Goal: Task Accomplishment & Management: Manage account settings

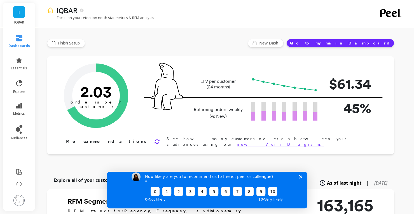
click at [299, 178] on icon "Close survey" at bounding box center [300, 176] width 3 height 3
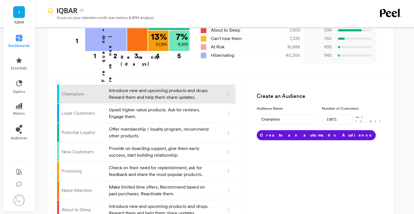
scroll to position [308, 0]
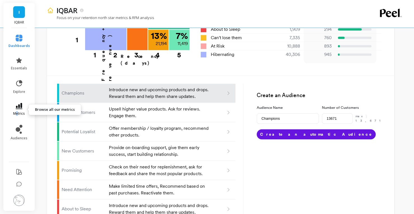
click at [17, 112] on span "metrics" at bounding box center [19, 113] width 12 height 4
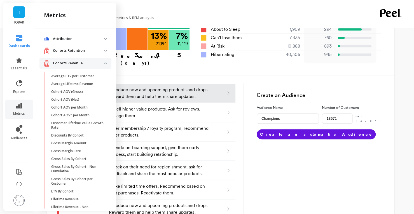
click at [97, 62] on p "Cohorts Revenue" at bounding box center [78, 63] width 51 height 6
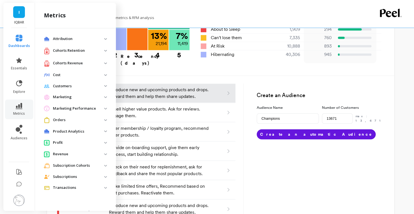
click at [92, 51] on p "Cohorts Retention" at bounding box center [78, 51] width 51 height 6
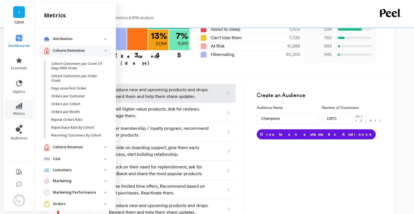
click at [80, 150] on p "Cohorts Revenue" at bounding box center [78, 148] width 51 height 6
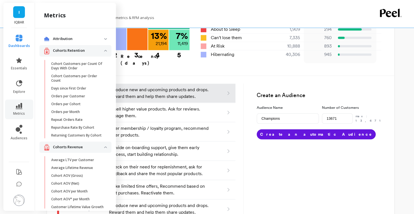
click at [80, 150] on p "Cohorts Revenue" at bounding box center [78, 148] width 51 height 6
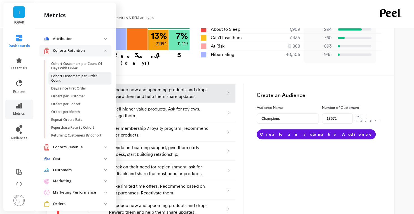
click at [95, 79] on p "Cohort Customers per Order Count" at bounding box center [77, 78] width 53 height 9
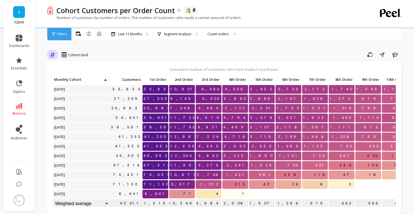
click at [55, 55] on icon at bounding box center [52, 54] width 5 height 5
click at [66, 79] on div "Relative" at bounding box center [68, 78] width 32 height 5
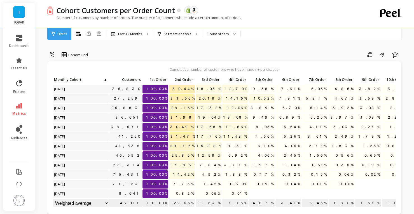
scroll to position [4, 0]
click at [179, 36] on p "Segment Analysis" at bounding box center [177, 34] width 27 height 4
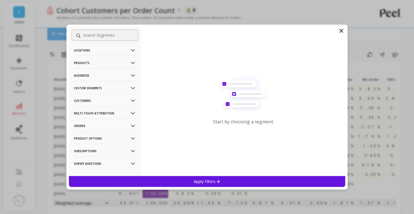
scroll to position [21, 0]
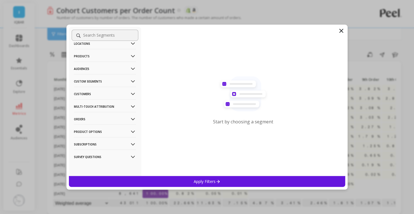
click at [103, 79] on p "Custom Segments" at bounding box center [105, 81] width 62 height 14
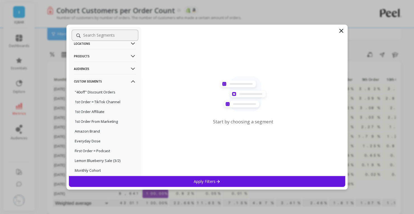
click at [103, 79] on p "Custom Segments" at bounding box center [105, 81] width 62 height 14
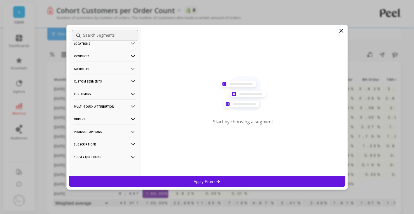
scroll to position [0, 0]
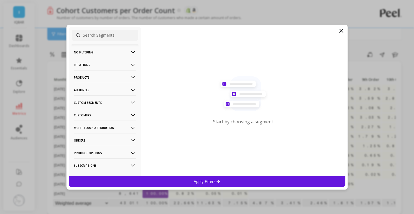
click at [101, 54] on p "No filtering" at bounding box center [105, 52] width 62 height 14
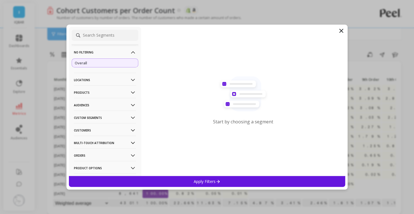
click at [101, 54] on p "No filtering" at bounding box center [105, 52] width 62 height 14
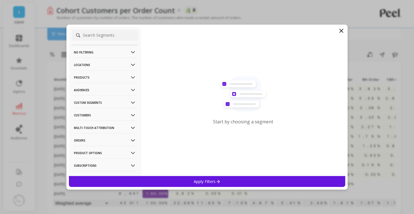
click at [98, 62] on p "Locations" at bounding box center [105, 65] width 62 height 14
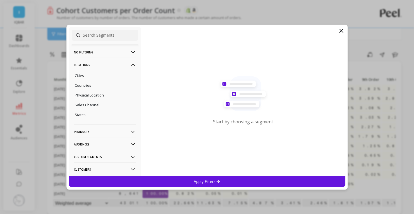
click at [98, 62] on p "Locations" at bounding box center [105, 65] width 62 height 14
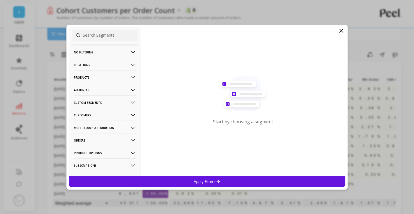
click at [86, 78] on p "Products" at bounding box center [105, 77] width 62 height 14
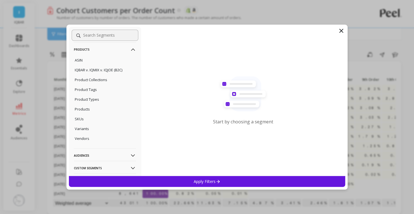
click at [127, 53] on p "Products" at bounding box center [105, 49] width 62 height 14
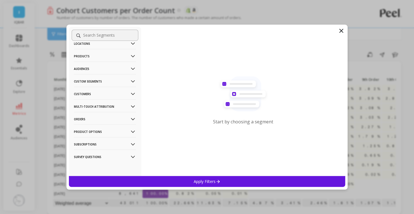
click at [111, 71] on p "Audiences" at bounding box center [105, 69] width 62 height 14
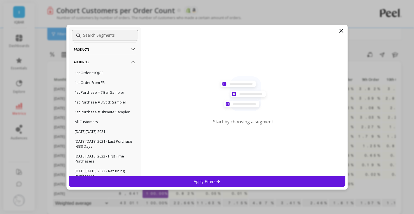
click at [131, 63] on icon at bounding box center [133, 62] width 6 height 6
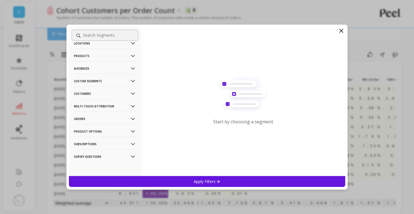
scroll to position [21, 0]
click at [128, 77] on p "Custom Segments" at bounding box center [105, 81] width 62 height 14
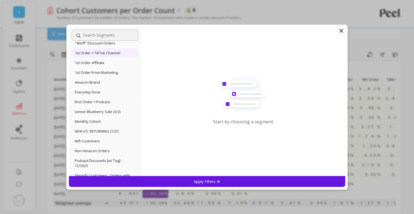
scroll to position [42, 0]
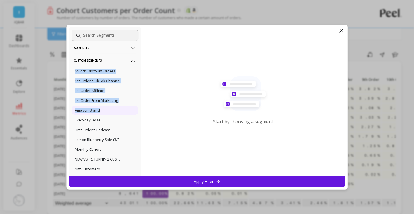
drag, startPoint x: 128, startPoint y: 61, endPoint x: 119, endPoint y: 111, distance: 51.0
click at [119, 111] on div "No filtering Overall Locations Cities Countries Physical Location Sales Channel…" at bounding box center [105, 101] width 72 height 149
click at [127, 65] on p "Custom Segments" at bounding box center [105, 60] width 62 height 14
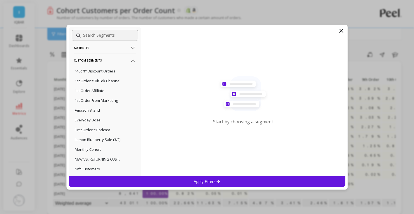
scroll to position [21, 0]
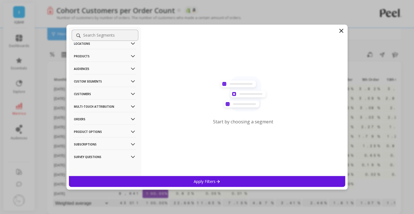
click at [130, 107] on Attribution-icon at bounding box center [133, 107] width 6 height 6
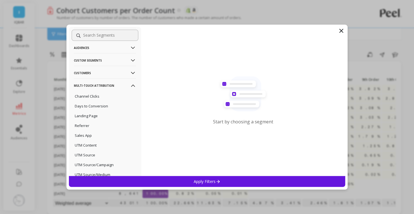
scroll to position [70, 0]
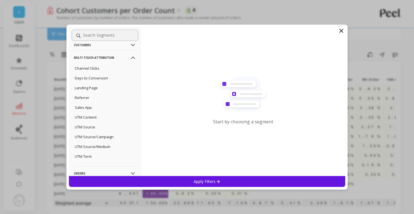
click at [130, 59] on Attribution-icon at bounding box center [133, 58] width 6 height 6
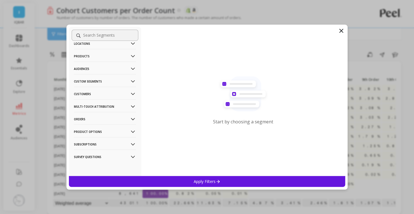
click at [114, 144] on p "Subscriptions" at bounding box center [105, 144] width 62 height 14
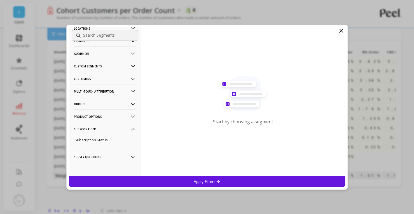
scroll to position [56, 0]
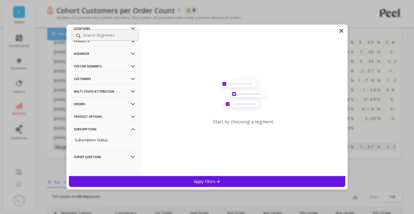
click at [130, 131] on icon at bounding box center [133, 129] width 6 height 6
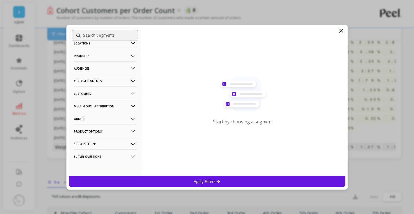
scroll to position [21, 0]
click at [130, 118] on icon at bounding box center [133, 119] width 6 height 6
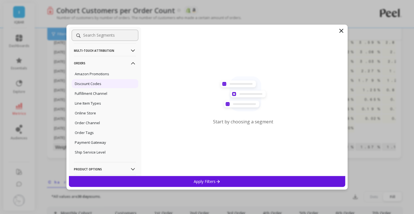
scroll to position [70, 0]
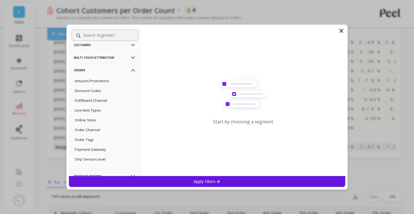
click at [340, 31] on icon at bounding box center [341, 30] width 7 height 7
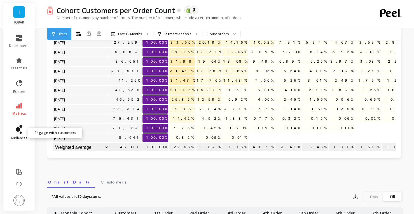
click at [18, 136] on span "audiences" at bounding box center [19, 138] width 17 height 4
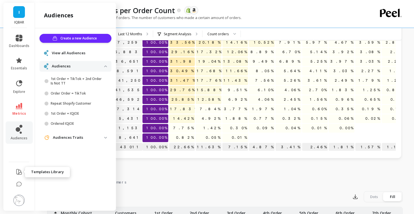
click at [19, 172] on icon at bounding box center [19, 172] width 7 height 7
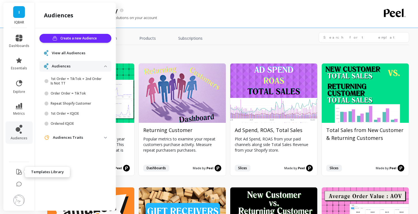
click at [20, 173] on icon at bounding box center [19, 172] width 7 height 7
click at [19, 109] on icon at bounding box center [19, 106] width 7 height 6
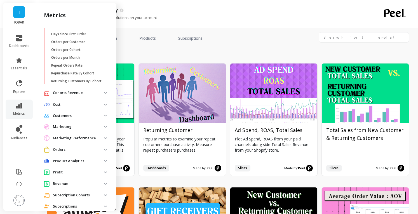
scroll to position [79, 0]
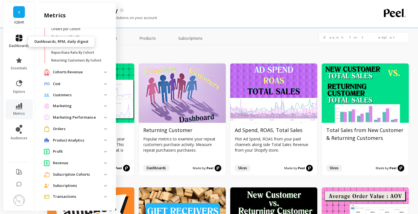
click at [20, 36] on icon at bounding box center [19, 38] width 7 height 7
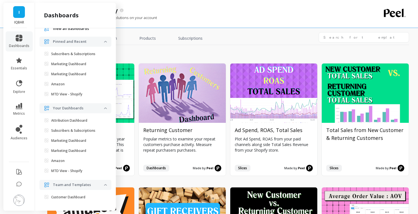
scroll to position [37, 0]
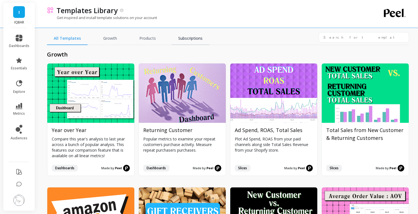
drag, startPoint x: 209, startPoint y: 33, endPoint x: 206, endPoint y: 35, distance: 3.6
click at [206, 34] on div "All Templates Growth Products Subscriptions" at bounding box center [228, 38] width 362 height 13
click at [203, 36] on link "Subscriptions" at bounding box center [191, 38] width 38 height 13
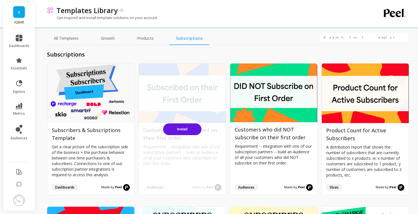
click at [187, 127] on button "Install" at bounding box center [182, 129] width 38 height 12
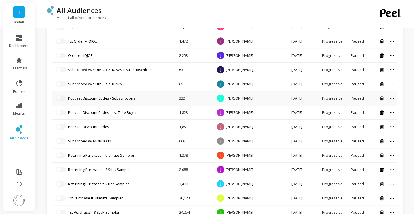
scroll to position [224, 0]
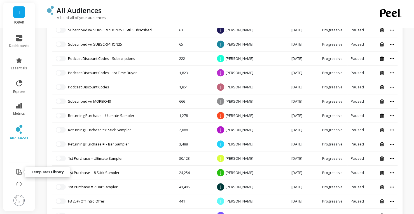
click at [19, 173] on icon at bounding box center [19, 172] width 7 height 7
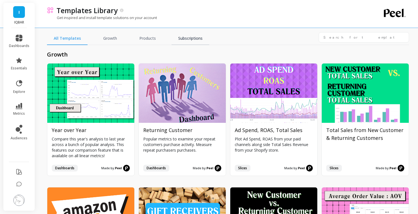
click at [189, 39] on link "Subscriptions" at bounding box center [191, 38] width 38 height 13
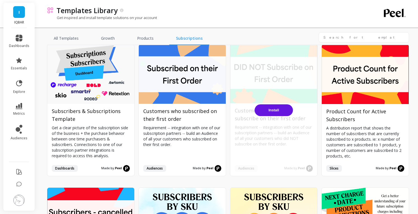
scroll to position [28, 0]
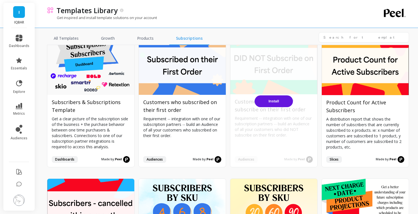
click at [279, 99] on button "Install" at bounding box center [274, 101] width 38 height 12
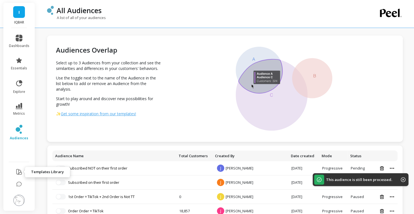
click at [20, 173] on icon at bounding box center [19, 172] width 7 height 7
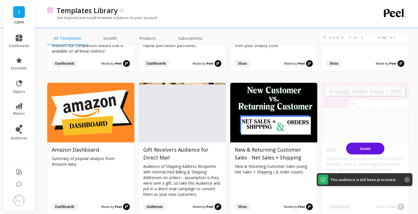
scroll to position [112, 0]
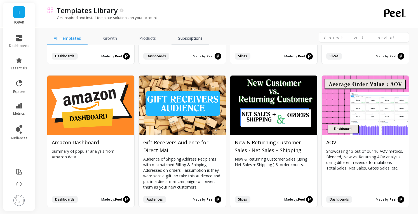
click at [199, 35] on link "Subscriptions" at bounding box center [191, 38] width 38 height 13
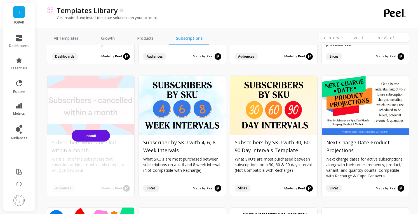
scroll to position [140, 0]
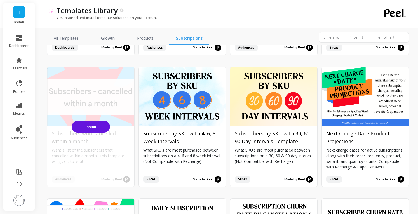
click at [88, 127] on span "Install" at bounding box center [91, 127] width 11 height 4
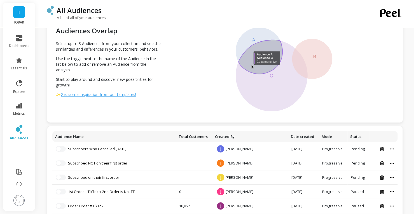
scroll to position [28, 0]
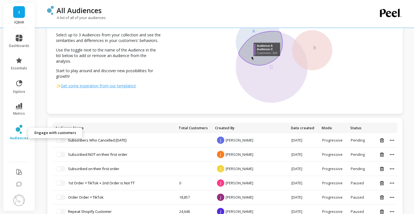
click at [20, 132] on icon at bounding box center [21, 133] width 2 height 2
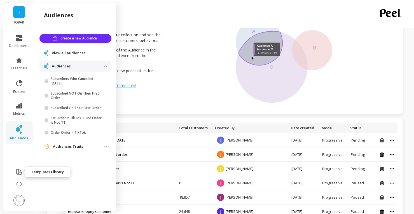
click at [16, 169] on icon at bounding box center [19, 172] width 7 height 7
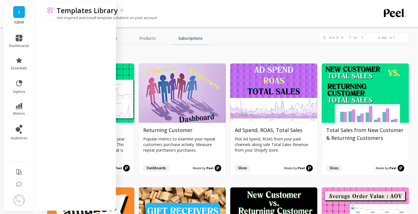
click at [192, 39] on link "Subscriptions" at bounding box center [191, 38] width 38 height 13
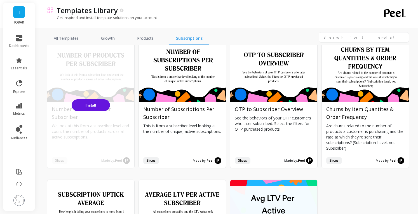
scroll to position [547, 0]
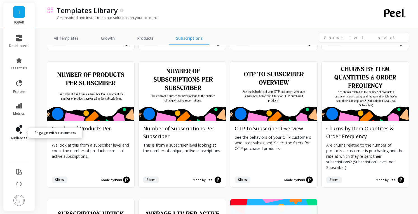
click at [20, 131] on icon at bounding box center [19, 129] width 7 height 9
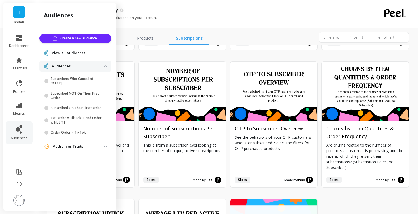
click at [103, 148] on p "Audiences Traits" at bounding box center [78, 147] width 51 height 6
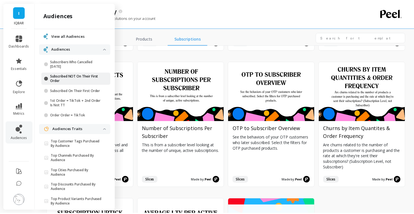
scroll to position [0, 0]
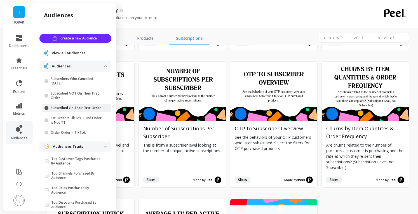
click at [90, 109] on p "Subscribed On Their First Order" at bounding box center [77, 108] width 53 height 4
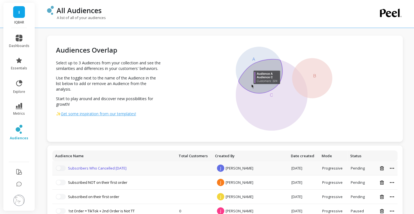
scroll to position [56, 0]
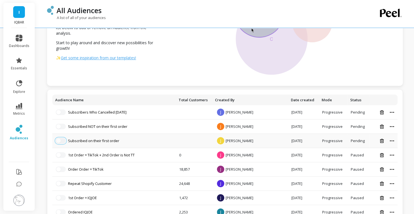
click at [60, 139] on span "button" at bounding box center [58, 141] width 4 height 4
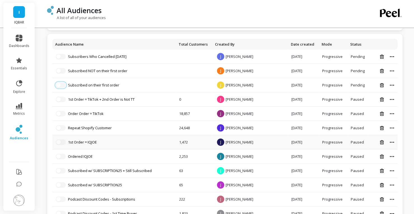
scroll to position [112, 0]
click at [123, 84] on li "Subscribed on their first order" at bounding box center [114, 85] width 117 height 6
click at [113, 85] on link "Subscribed on their first order" at bounding box center [93, 84] width 51 height 5
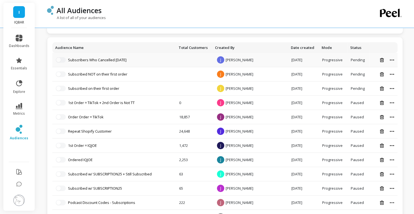
scroll to position [112, 0]
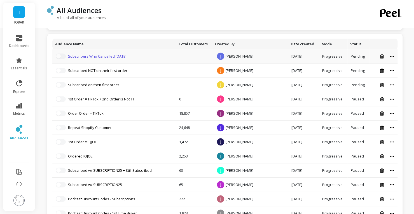
click at [123, 57] on link "Subscribers Who Cancelled [DATE]" at bounding box center [97, 56] width 59 height 5
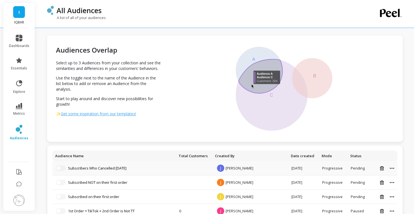
click at [392, 170] on div at bounding box center [384, 168] width 22 height 5
click at [392, 169] on icon at bounding box center [392, 168] width 4 height 1
click at [396, 161] on td "Share link" at bounding box center [383, 168] width 28 height 14
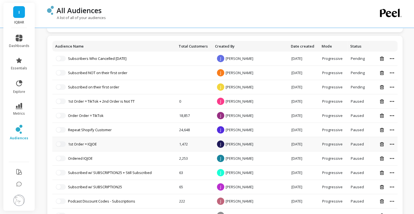
scroll to position [112, 0]
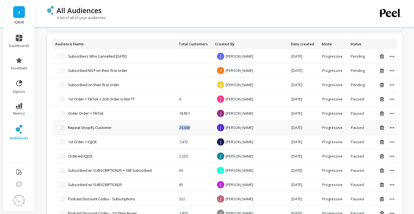
drag, startPoint x: 186, startPoint y: 128, endPoint x: 214, endPoint y: 130, distance: 28.1
click at [214, 130] on tr "Repeat Shopify Customer 24,648 J Jess Greenwood Jul 23, 2023 Progressive Paused" at bounding box center [224, 128] width 345 height 14
click at [62, 128] on button "button" at bounding box center [61, 128] width 10 height 6
click at [96, 127] on link "Repeat Shopify Customer" at bounding box center [90, 127] width 44 height 5
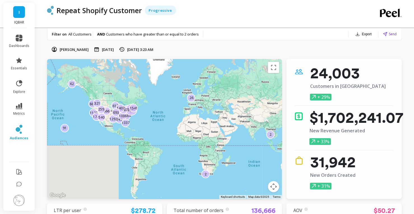
click at [124, 48] on icon at bounding box center [121, 49] width 5 height 4
click at [147, 48] on div "Jess Greenwood Jul 24, 2023 Feb 8, 2024, 3:23 AM" at bounding box center [224, 49] width 355 height 6
click at [153, 50] on p "Feb 8, 2024, 3:23 AM" at bounding box center [140, 49] width 26 height 5
click at [125, 50] on icon at bounding box center [122, 49] width 6 height 6
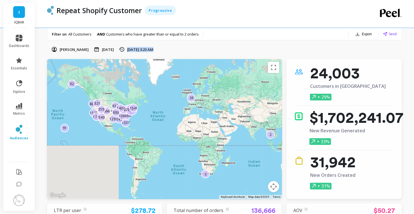
click at [125, 50] on icon at bounding box center [122, 49] width 6 height 6
click at [133, 49] on div "Feb 8, 2024, 3:23 AM" at bounding box center [136, 49] width 34 height 6
click at [124, 48] on icon at bounding box center [121, 49] width 5 height 4
click at [250, 49] on div "Jess Greenwood Jul 24, 2023 Feb 8, 2024, 3:23 AM" at bounding box center [224, 49] width 355 height 6
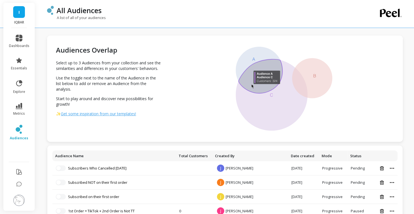
scroll to position [112, 0]
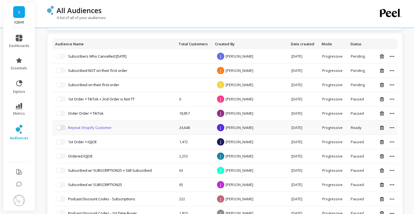
click at [93, 127] on link "Repeat Shopify Customer" at bounding box center [90, 127] width 44 height 5
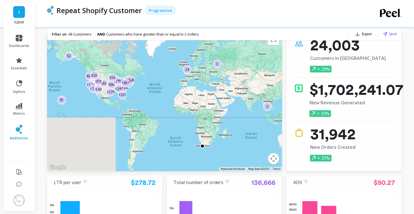
scroll to position [28, 0]
click at [21, 124] on li "audiences" at bounding box center [19, 133] width 27 height 22
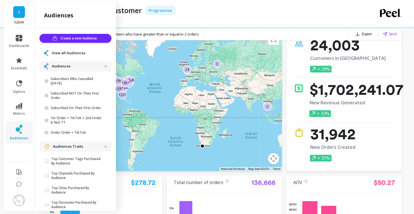
click at [65, 68] on p "Audiences" at bounding box center [78, 67] width 52 height 6
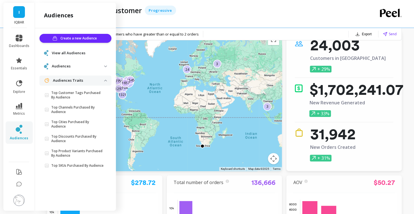
click at [64, 51] on span "View all Audiences" at bounding box center [69, 53] width 34 height 6
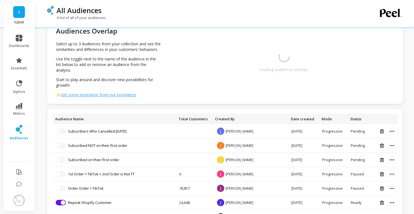
scroll to position [28, 0]
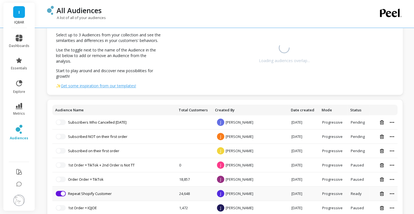
click at [395, 194] on td at bounding box center [383, 194] width 28 height 14
click at [394, 193] on td at bounding box center [383, 194] width 28 height 14
click at [391, 193] on icon at bounding box center [392, 193] width 4 height 1
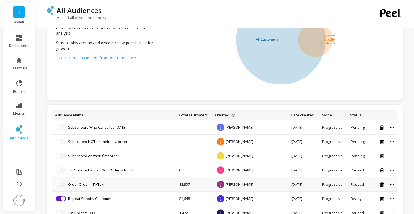
scroll to position [140, 0]
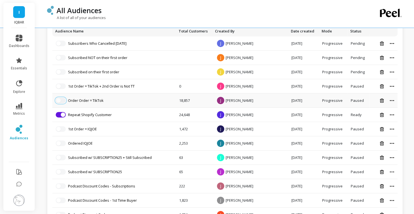
click at [60, 101] on span "button" at bounding box center [58, 100] width 4 height 4
click at [102, 101] on link "Order Order = TikTok" at bounding box center [86, 100] width 36 height 5
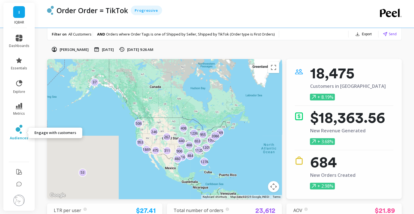
click at [24, 137] on span "audiences" at bounding box center [19, 138] width 18 height 4
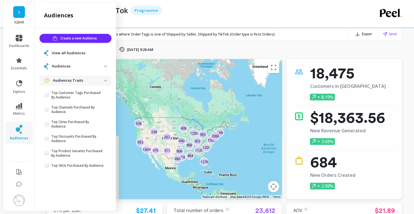
click at [69, 55] on span "View all Audiences" at bounding box center [69, 53] width 34 height 6
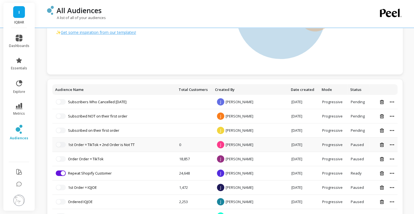
scroll to position [84, 0]
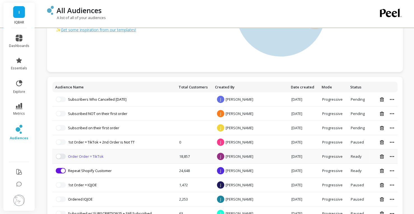
click at [75, 155] on link "Order Order = TikTok" at bounding box center [86, 156] width 36 height 5
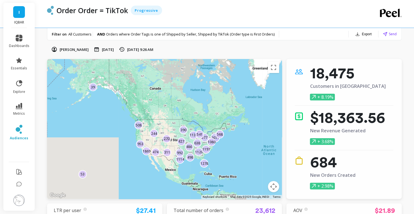
click at [96, 50] on icon at bounding box center [97, 49] width 6 height 6
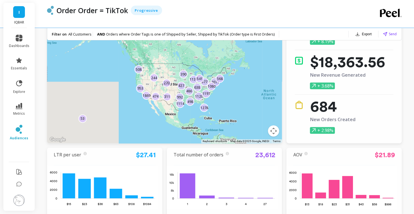
scroll to position [56, 0]
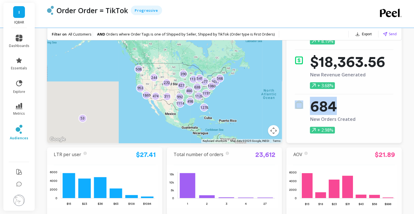
drag, startPoint x: 334, startPoint y: 107, endPoint x: 309, endPoint y: 106, distance: 25.5
click at [301, 108] on div "684 New Orders Created + 2.98%" at bounding box center [344, 117] width 99 height 33
click at [310, 106] on p "684" at bounding box center [332, 106] width 45 height 11
drag, startPoint x: 311, startPoint y: 106, endPoint x: 353, endPoint y: 107, distance: 42.0
click at [353, 107] on p "684" at bounding box center [332, 106] width 45 height 11
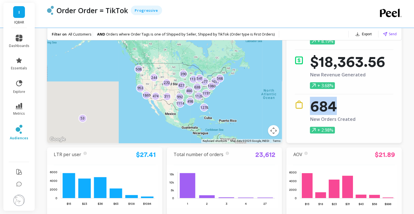
click at [353, 107] on p "684" at bounding box center [332, 106] width 45 height 11
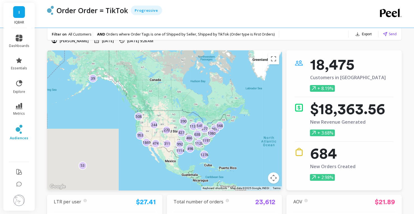
scroll to position [0, 0]
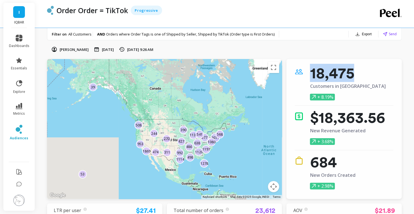
drag, startPoint x: 314, startPoint y: 73, endPoint x: 374, endPoint y: 68, distance: 60.1
click at [374, 68] on div "18,475 Customers in Audience + 8.19%" at bounding box center [344, 83] width 99 height 33
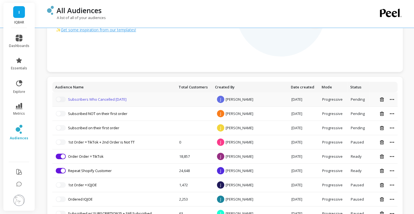
click at [110, 99] on link "Subscribers Who Cancelled Within 1 Month" at bounding box center [97, 99] width 59 height 5
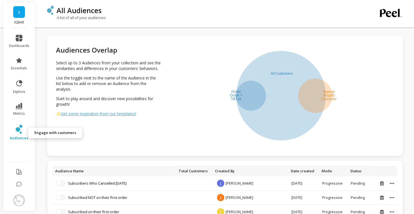
click at [27, 130] on link "audiences" at bounding box center [19, 133] width 20 height 16
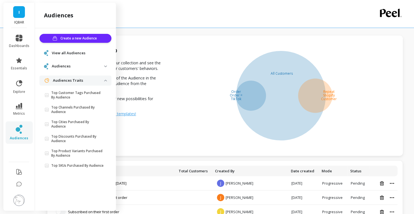
click at [174, 140] on div "All Customers Repeat Shopify Customer Order Order = TikTok" at bounding box center [284, 96] width 237 height 98
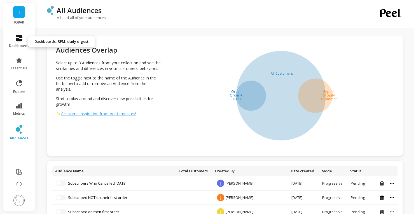
click at [22, 45] on span "dashboards" at bounding box center [19, 46] width 20 height 4
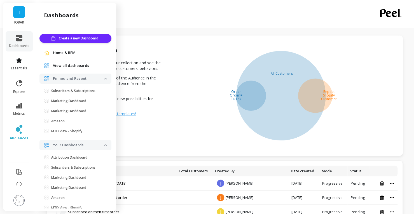
scroll to position [37, 0]
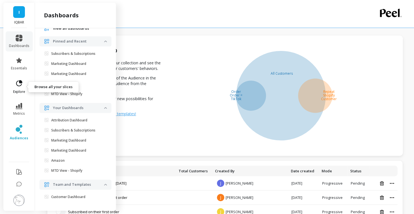
click at [22, 83] on icon at bounding box center [19, 83] width 6 height 6
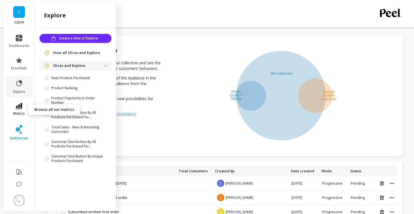
click at [18, 106] on icon at bounding box center [19, 106] width 7 height 6
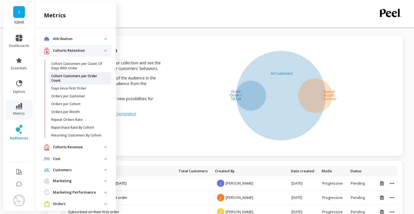
click at [84, 73] on link "Cohort Customers per Order Count" at bounding box center [79, 78] width 63 height 12
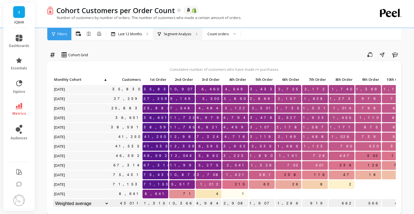
click at [168, 37] on div "Segment Analysis" at bounding box center [177, 34] width 49 height 12
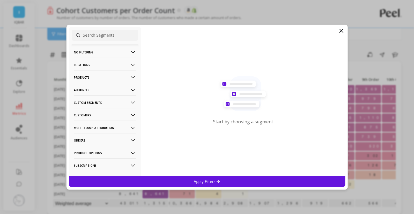
click at [108, 87] on p "Audiences" at bounding box center [105, 90] width 62 height 14
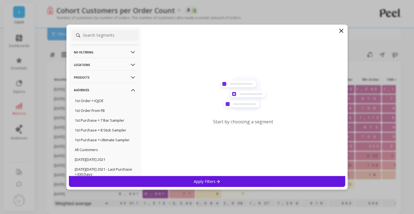
click at [338, 33] on icon at bounding box center [341, 30] width 7 height 7
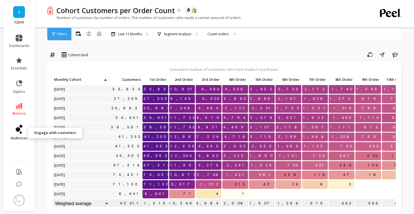
click at [19, 136] on span "audiences" at bounding box center [19, 138] width 17 height 4
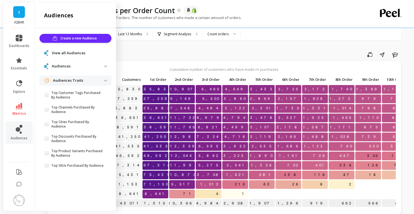
click at [80, 55] on span "View all Audiences" at bounding box center [69, 53] width 34 height 6
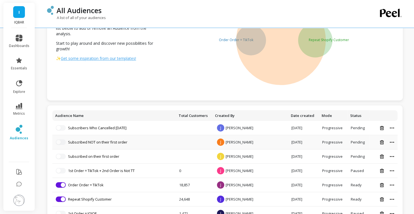
scroll to position [56, 0]
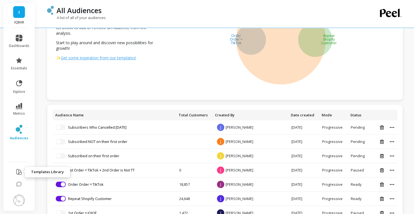
click at [20, 173] on icon at bounding box center [19, 172] width 7 height 7
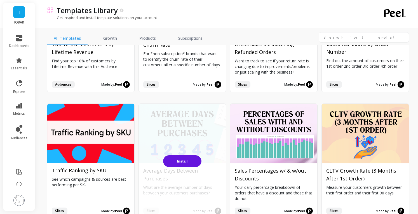
scroll to position [644, 0]
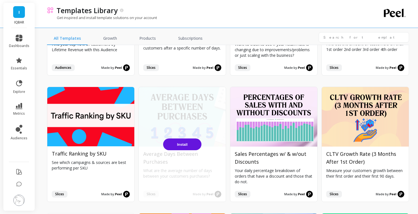
click at [188, 143] on button "Install" at bounding box center [182, 145] width 38 height 12
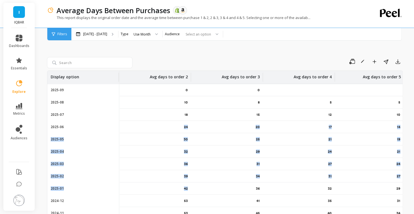
drag, startPoint x: 190, startPoint y: 188, endPoint x: 180, endPoint y: 132, distance: 56.3
click at [180, 132] on tbody "2025-09 0 0 - - 2025-08 10 8 5 5 2025-07 18 15 12 10 2025-06 24 20 17 14 2025-0…" at bounding box center [224, 164] width 355 height 160
click at [215, 45] on div "Save Rename Add to Dashboard Share Export Display option Avg days to order 2 Av…" at bounding box center [225, 141] width 356 height 224
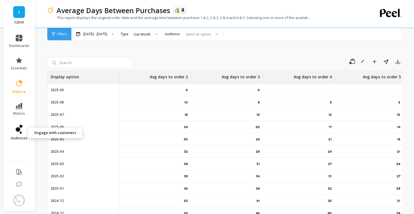
click at [22, 137] on span "audiences" at bounding box center [19, 138] width 17 height 4
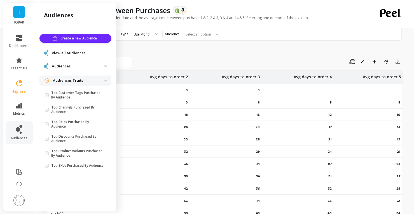
click at [74, 52] on span "View all Audiences" at bounding box center [69, 53] width 34 height 6
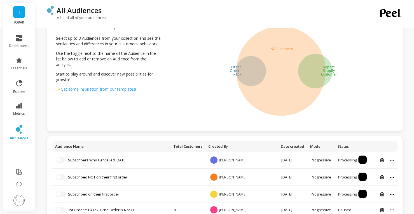
scroll to position [56, 0]
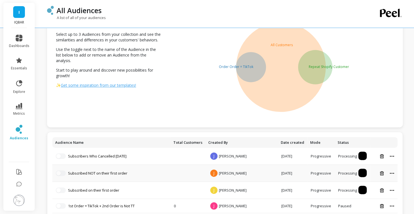
scroll to position [84, 0]
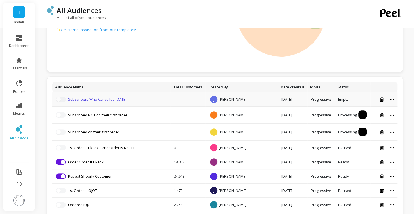
click at [87, 99] on link "Subscribers Who Cancelled Within 1 Month" at bounding box center [97, 99] width 59 height 5
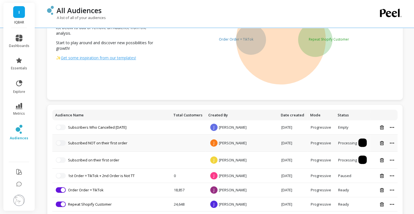
scroll to position [84, 0]
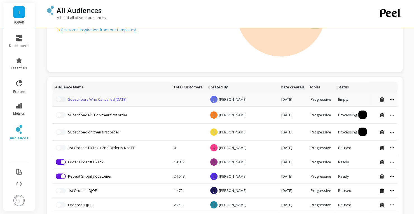
click at [127, 99] on link "Subscribers Who Cancelled Within 1 Month" at bounding box center [97, 99] width 59 height 5
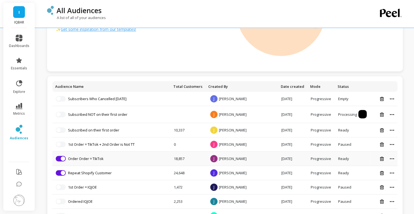
scroll to position [112, 0]
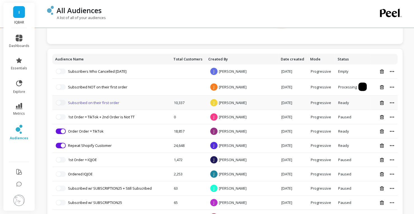
click at [107, 102] on link "Subscribed on their first order" at bounding box center [93, 102] width 51 height 5
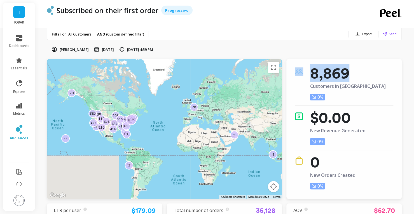
drag, startPoint x: 350, startPoint y: 73, endPoint x: 292, endPoint y: 72, distance: 57.7
click at [292, 72] on div "8,869 Customers in Audience 0% $0.00 New Revenue Generated 0% 0 New Orders Crea…" at bounding box center [343, 129] width 115 height 140
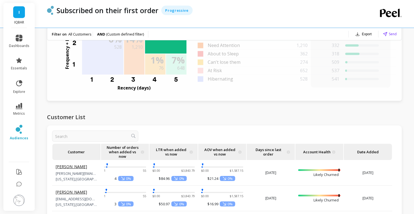
scroll to position [588, 0]
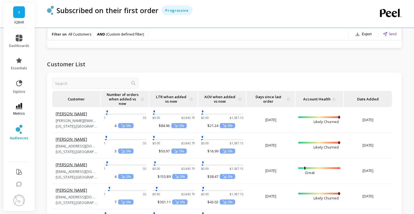
click at [22, 105] on icon at bounding box center [19, 106] width 7 height 6
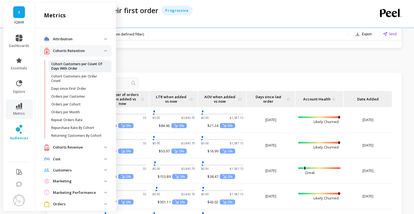
click at [83, 65] on p "Cohort Customers per Count Of Days With Order" at bounding box center [77, 66] width 53 height 9
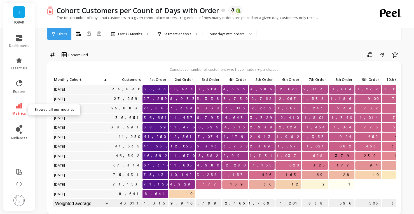
click at [19, 106] on icon at bounding box center [19, 106] width 7 height 6
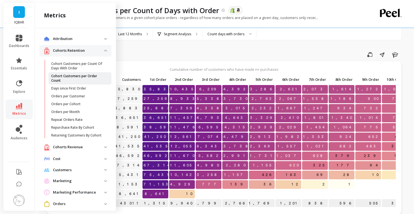
click at [76, 80] on p "Cohort Customers per Order Count" at bounding box center [77, 78] width 53 height 9
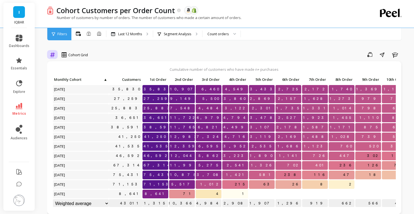
click at [54, 54] on icon at bounding box center [52, 54] width 5 height 5
click at [67, 78] on div "Relative" at bounding box center [68, 78] width 32 height 5
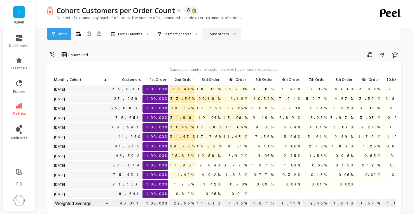
click at [209, 34] on div "Count orders" at bounding box center [218, 33] width 21 height 5
click at [189, 35] on p "Segment Analysis" at bounding box center [177, 34] width 27 height 4
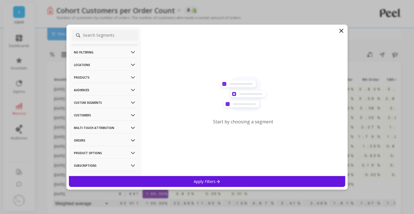
click at [95, 89] on p "Audiences" at bounding box center [105, 90] width 62 height 14
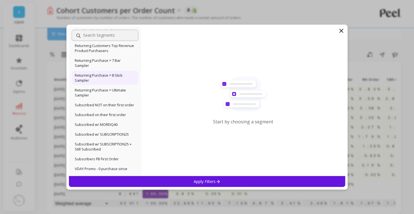
scroll to position [364, 0]
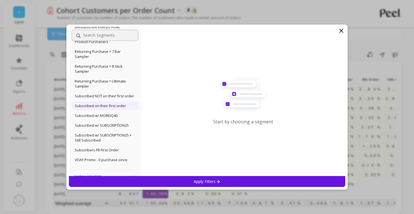
click at [121, 108] on p "Subscribed on their first order" at bounding box center [100, 105] width 51 height 5
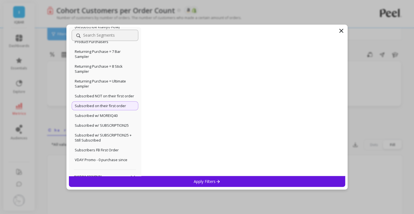
click at [173, 181] on div "Apply Filters" at bounding box center [207, 181] width 277 height 11
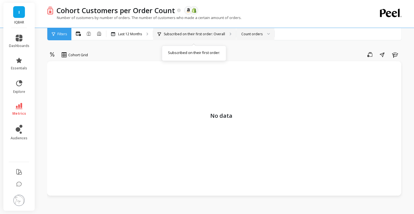
click at [222, 36] on p "Subscribed on their first order: Overall" at bounding box center [194, 34] width 61 height 4
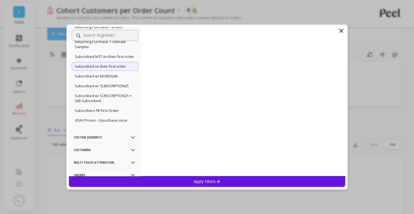
scroll to position [388, 0]
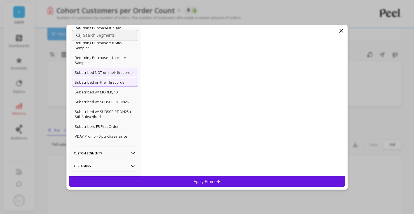
click at [106, 75] on p "Subscribed NOT on their first order" at bounding box center [104, 72] width 59 height 5
click at [166, 180] on div "Apply Filters" at bounding box center [207, 181] width 277 height 11
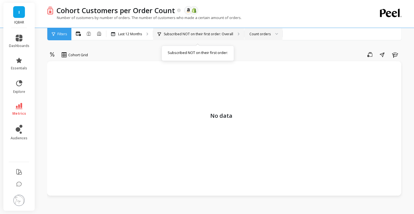
click at [210, 34] on p "Subscribed NOT on their first order: Overall" at bounding box center [198, 34] width 69 height 4
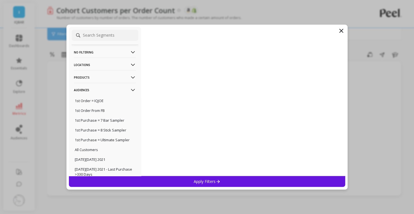
click at [340, 30] on icon at bounding box center [341, 30] width 7 height 7
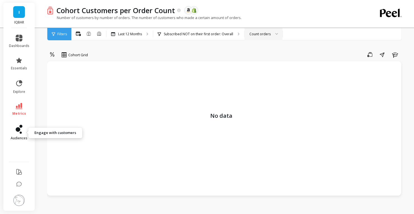
click at [18, 138] on span "audiences" at bounding box center [19, 138] width 17 height 4
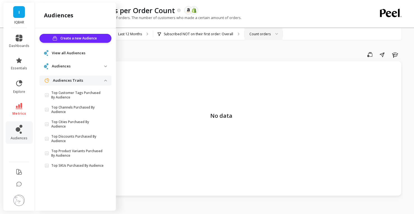
click at [68, 54] on span "View all Audiences" at bounding box center [69, 53] width 34 height 6
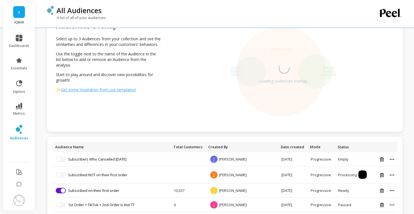
scroll to position [56, 0]
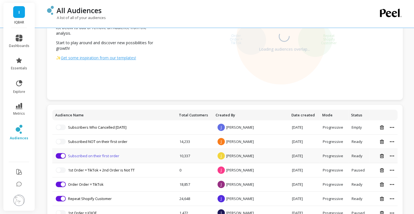
click at [95, 157] on link "Subscribed on their first order" at bounding box center [93, 155] width 51 height 5
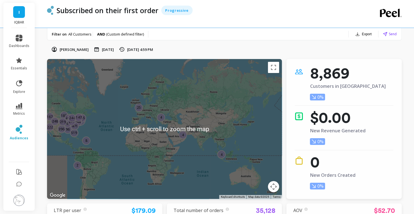
click at [134, 34] on span "(Custom defined filter)" at bounding box center [125, 34] width 38 height 5
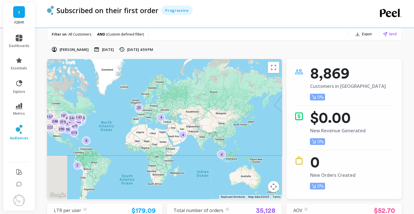
click at [77, 35] on span "All Customers" at bounding box center [79, 34] width 23 height 5
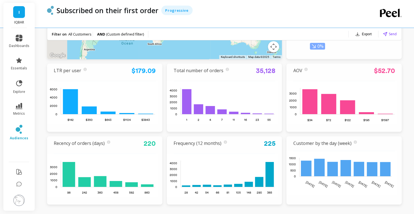
scroll to position [84, 0]
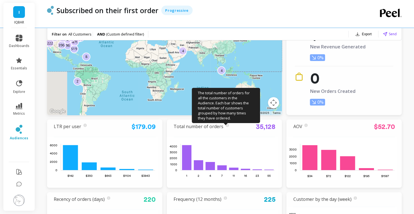
click at [226, 126] on icon at bounding box center [227, 125] width 3 height 4
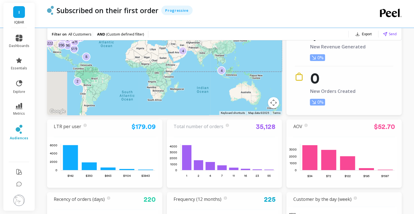
click at [211, 127] on link "Total number of orders" at bounding box center [199, 126] width 50 height 6
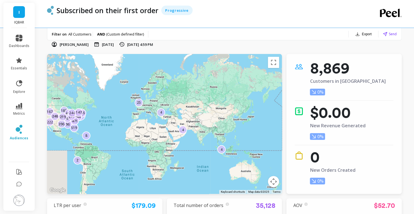
scroll to position [0, 0]
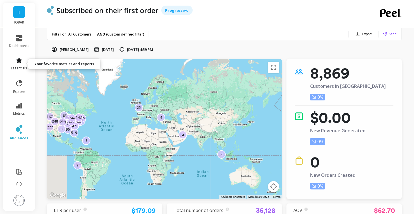
click at [20, 64] on icon at bounding box center [19, 60] width 7 height 7
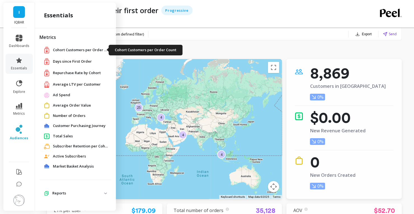
click at [77, 48] on span "Cohort Customers per Order Count" at bounding box center [81, 50] width 56 height 6
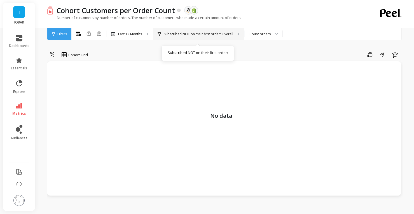
click at [212, 37] on div "Subscribed NOT on their first order: Overall Subscribed NOT on their first orde…" at bounding box center [198, 34] width 91 height 12
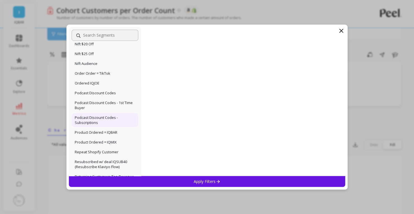
scroll to position [420, 0]
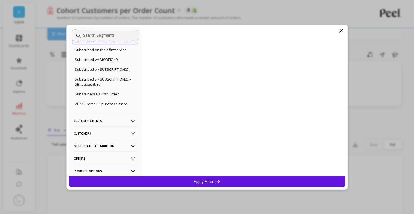
click at [108, 141] on p "Customers" at bounding box center [105, 133] width 62 height 14
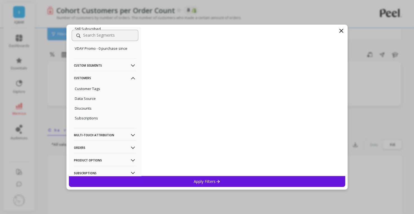
scroll to position [517, 0]
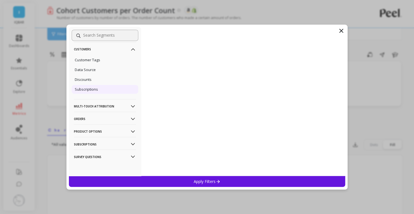
click at [101, 87] on div "Subscriptions" at bounding box center [105, 89] width 67 height 9
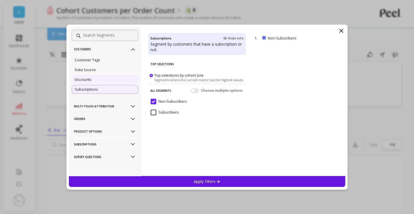
click at [100, 80] on div "Discounts" at bounding box center [105, 79] width 67 height 9
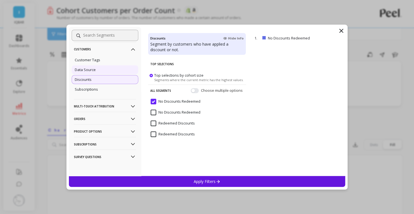
click at [102, 73] on div "Data Source" at bounding box center [105, 69] width 67 height 9
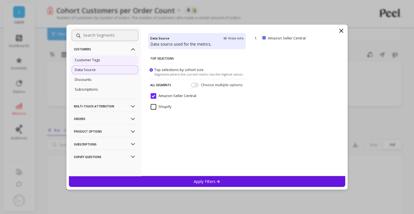
click at [104, 63] on div "Customer Tags" at bounding box center [105, 59] width 67 height 9
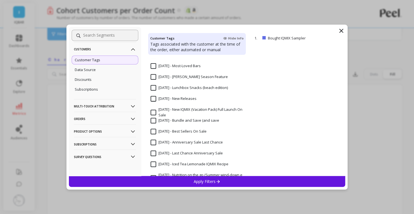
scroll to position [102, 0]
click at [112, 107] on p "Multi-Touch Attribution" at bounding box center [105, 106] width 62 height 14
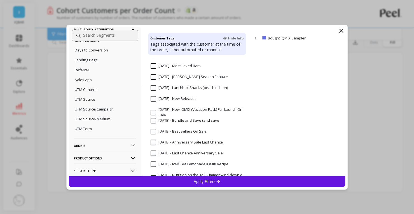
scroll to position [622, 0]
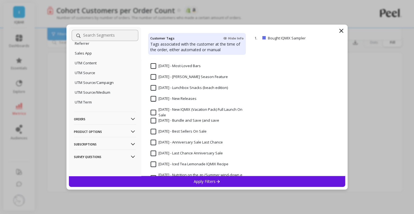
click at [98, 116] on p "Orders" at bounding box center [105, 119] width 62 height 14
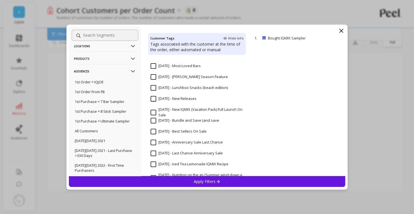
scroll to position [0, 0]
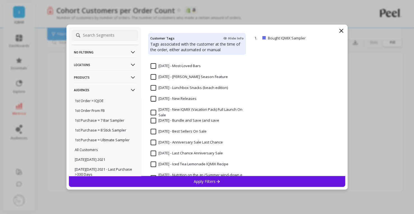
click at [131, 90] on icon at bounding box center [133, 90] width 4 height 2
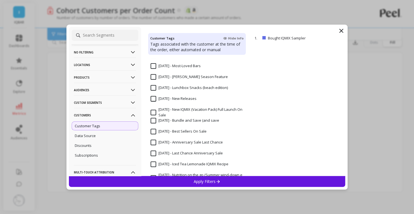
click at [130, 115] on icon at bounding box center [133, 115] width 6 height 6
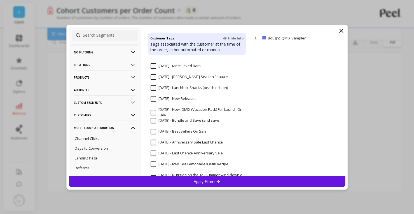
click at [130, 100] on Segments-icon at bounding box center [133, 103] width 6 height 6
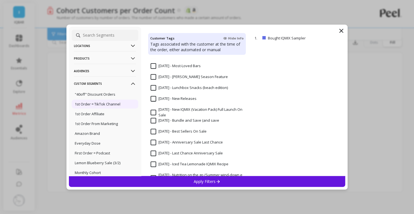
scroll to position [28, 0]
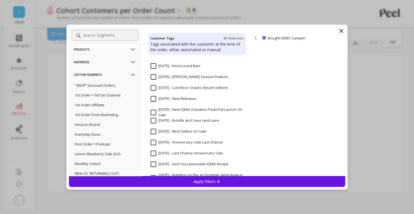
click at [131, 74] on Segments-icon at bounding box center [133, 75] width 6 height 6
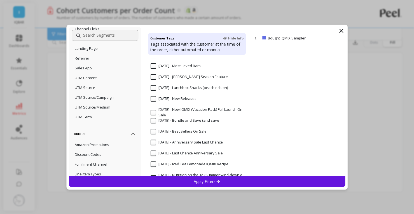
scroll to position [0, 0]
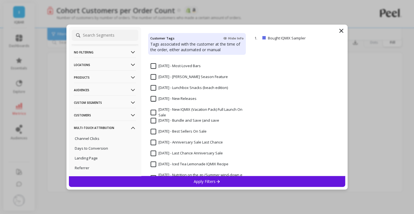
click at [130, 127] on Attribution-icon at bounding box center [133, 128] width 6 height 6
click at [130, 115] on icon at bounding box center [133, 115] width 6 height 6
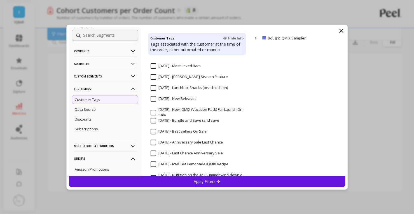
scroll to position [56, 0]
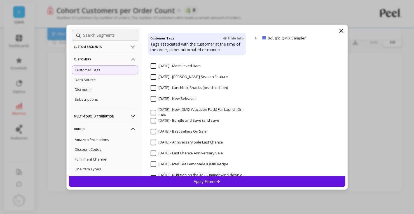
click at [131, 59] on icon at bounding box center [133, 59] width 4 height 2
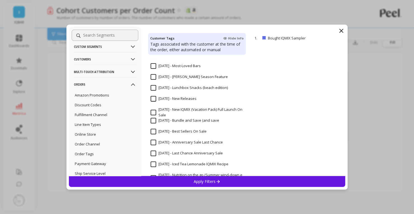
click at [130, 47] on Segments-icon at bounding box center [133, 47] width 6 height 6
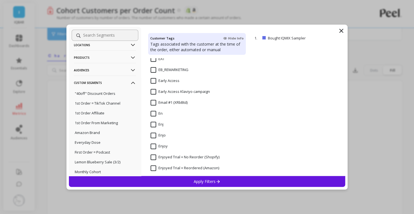
scroll to position [28, 0]
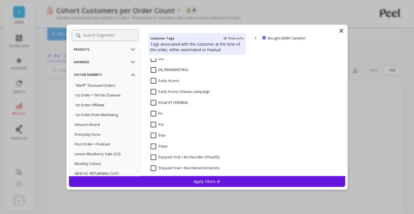
click at [130, 60] on icon at bounding box center [133, 62] width 6 height 6
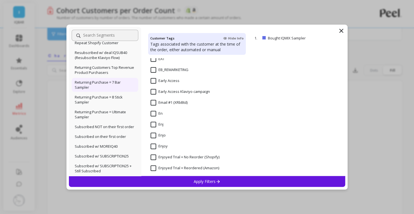
scroll to position [364, 0]
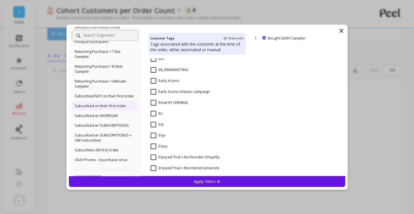
click at [99, 108] on p "Subscribed on their first order" at bounding box center [100, 105] width 51 height 5
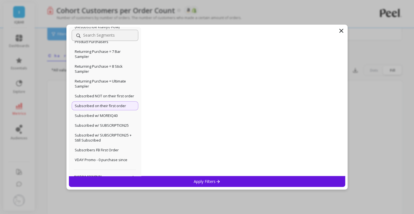
click at [148, 181] on div "Apply Filters" at bounding box center [207, 181] width 277 height 11
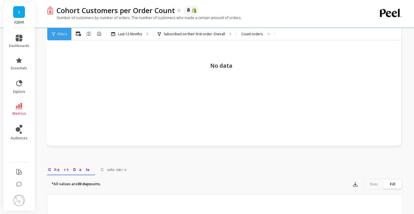
scroll to position [18, 0]
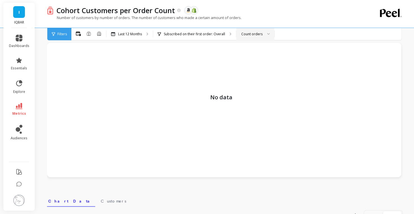
click at [263, 32] on div at bounding box center [266, 34] width 7 height 12
click at [100, 33] on icon at bounding box center [99, 33] width 5 height 5
click at [80, 37] on button at bounding box center [78, 34] width 5 height 6
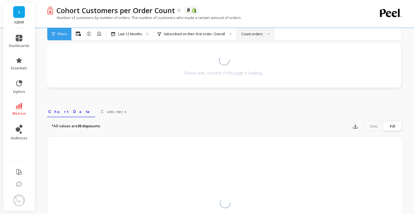
click at [56, 34] on div "Filters" at bounding box center [59, 34] width 24 height 12
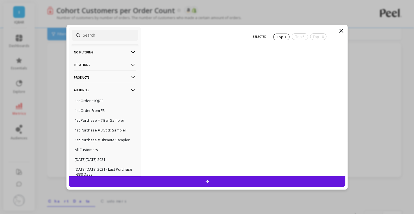
click at [341, 28] on icon at bounding box center [341, 30] width 7 height 7
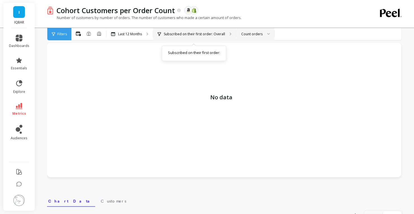
click at [192, 32] on p "Subscribed on their first order: Overall" at bounding box center [194, 34] width 61 height 4
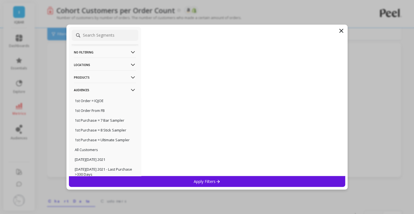
click at [341, 33] on icon at bounding box center [341, 30] width 7 height 7
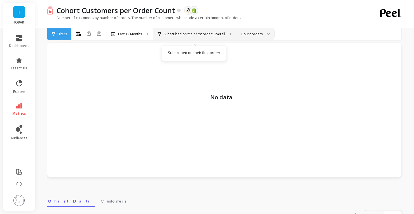
click at [197, 34] on p "Subscribed on their first order: Overall" at bounding box center [194, 34] width 61 height 4
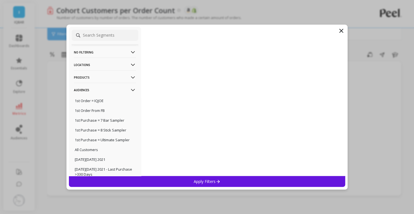
click at [95, 50] on p "No filtering" at bounding box center [105, 52] width 62 height 14
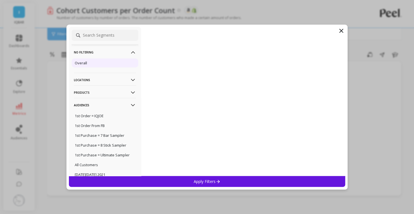
click at [91, 65] on div "Overall" at bounding box center [105, 63] width 67 height 9
click at [214, 176] on div "Apply Filters" at bounding box center [207, 181] width 277 height 11
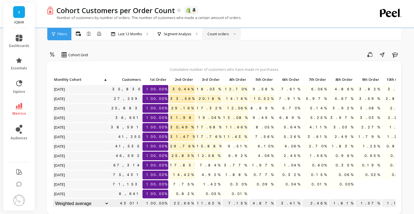
click at [60, 35] on span "Filters" at bounding box center [62, 34] width 10 height 4
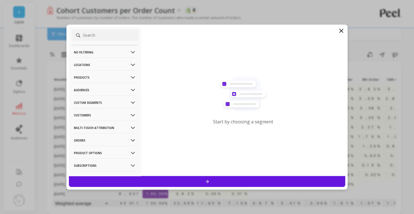
click at [104, 89] on p "Audiences" at bounding box center [105, 90] width 62 height 14
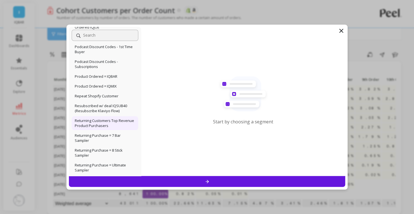
scroll to position [392, 0]
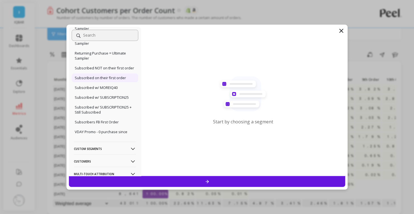
click at [114, 80] on p "Subscribed on their first order" at bounding box center [100, 77] width 51 height 5
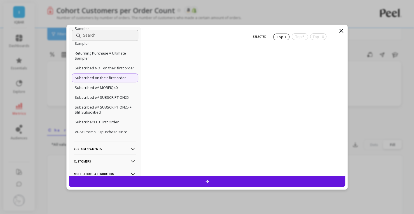
click at [183, 180] on div at bounding box center [207, 181] width 277 height 11
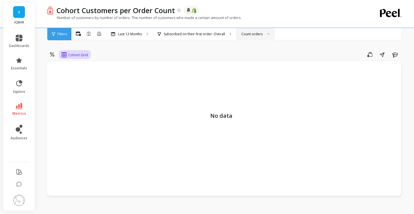
click at [69, 57] on span "Cohort Grid" at bounding box center [78, 54] width 20 height 5
click at [79, 68] on div "Cohort Grid" at bounding box center [80, 67] width 32 height 5
click at [18, 128] on icon at bounding box center [18, 129] width 4 height 4
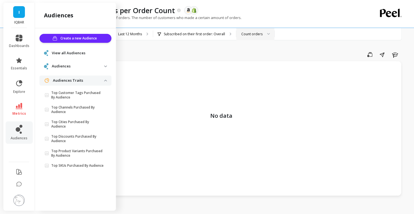
click at [80, 53] on span "View all Audiences" at bounding box center [69, 53] width 34 height 6
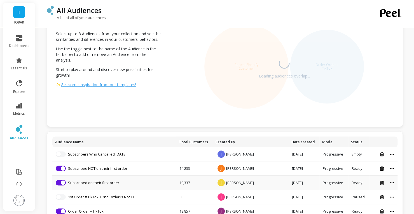
scroll to position [84, 0]
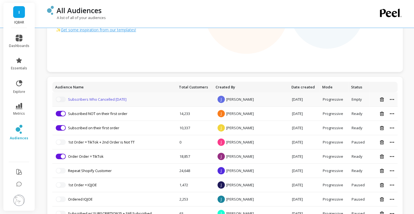
click at [83, 99] on link "Subscribers Who Cancelled Within 1 Month" at bounding box center [97, 99] width 59 height 5
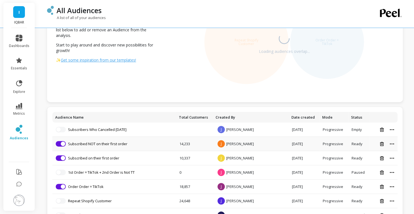
scroll to position [56, 0]
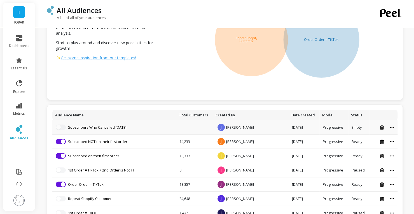
click at [391, 126] on div at bounding box center [384, 127] width 22 height 5
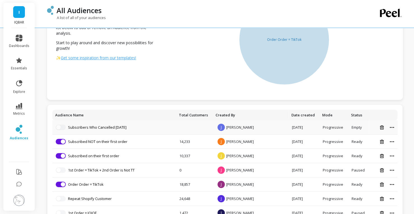
click at [391, 128] on icon at bounding box center [392, 127] width 4 height 1
click at [126, 119] on th "Audience Name" at bounding box center [114, 115] width 124 height 11
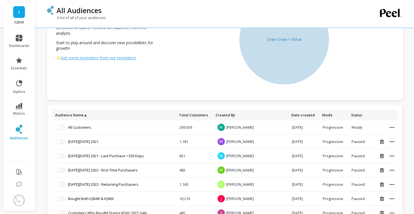
drag, startPoint x: 81, startPoint y: 110, endPoint x: 85, endPoint y: 112, distance: 4.0
click at [81, 110] on th "Audience Name ▲" at bounding box center [114, 115] width 124 height 11
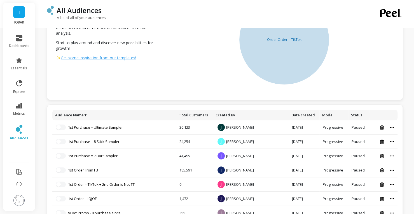
click at [303, 111] on th "Date created" at bounding box center [304, 115] width 31 height 11
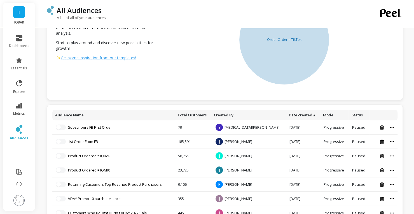
click at [294, 111] on th "Date created ▲" at bounding box center [303, 115] width 34 height 11
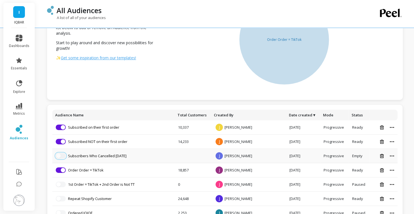
click at [59, 156] on span "button" at bounding box center [58, 156] width 4 height 4
click at [63, 169] on span "button" at bounding box center [63, 170] width 4 height 4
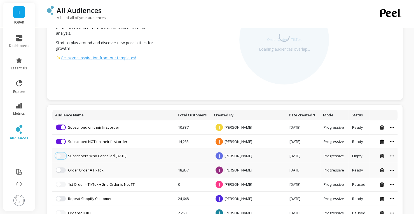
click at [63, 156] on button "button" at bounding box center [61, 156] width 10 height 6
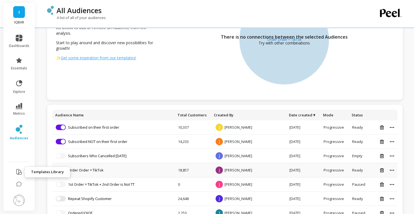
click at [18, 172] on icon at bounding box center [19, 172] width 7 height 7
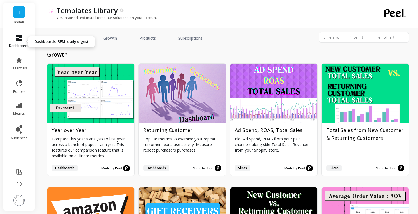
click at [21, 42] on link "dashboards" at bounding box center [19, 41] width 20 height 13
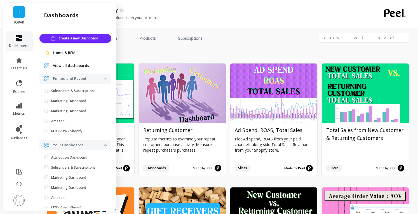
scroll to position [37, 0]
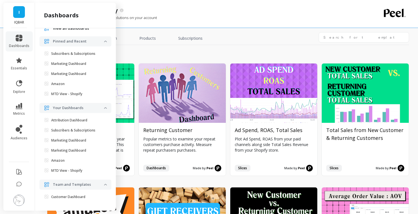
click at [22, 204] on img at bounding box center [18, 200] width 11 height 11
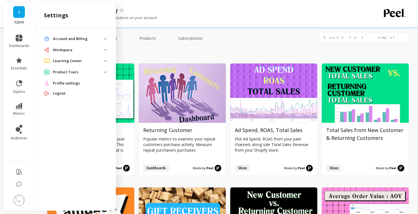
click at [85, 41] on p "Account and Billing" at bounding box center [78, 39] width 51 height 6
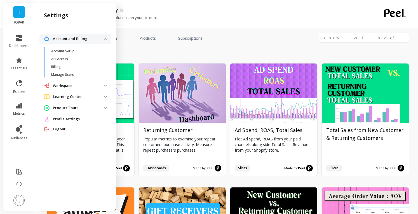
click at [83, 85] on p "Workspace" at bounding box center [78, 86] width 51 height 6
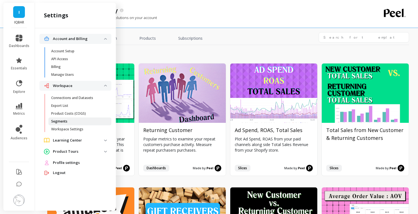
click at [64, 122] on p "Segments" at bounding box center [59, 121] width 16 height 4
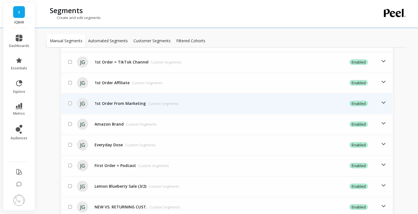
scroll to position [259, 0]
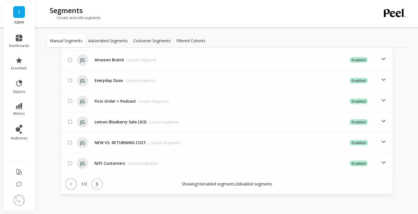
click at [103, 184] on button at bounding box center [97, 184] width 11 height 11
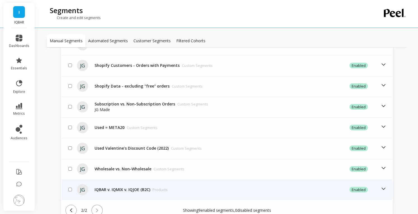
scroll to position [182, 0]
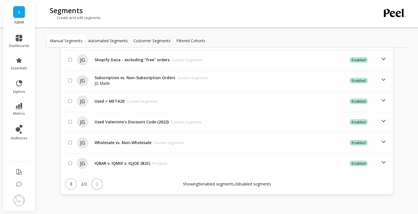
click at [73, 183] on icon at bounding box center [71, 184] width 6 height 6
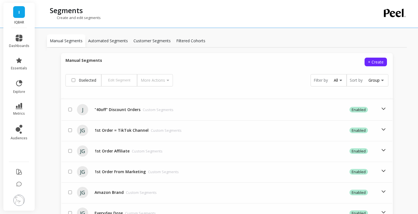
scroll to position [14, 0]
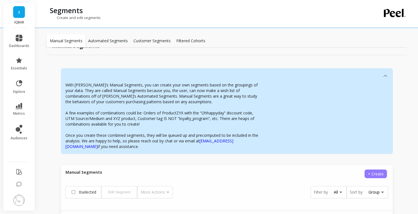
click at [370, 174] on span "+ Create" at bounding box center [376, 173] width 16 height 5
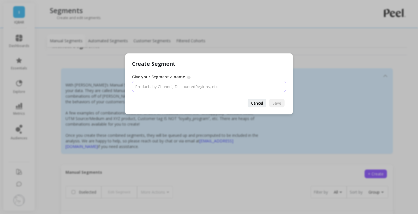
click at [176, 88] on input "Give your Segment a name" at bounding box center [209, 86] width 154 height 11
type input "S"
click at [174, 85] on input "Give your Segment a name" at bounding box center [209, 86] width 154 height 11
click at [176, 85] on input "Give your Segment a name" at bounding box center [209, 86] width 154 height 11
click at [216, 87] on input "Give your Segment a name" at bounding box center [209, 86] width 154 height 11
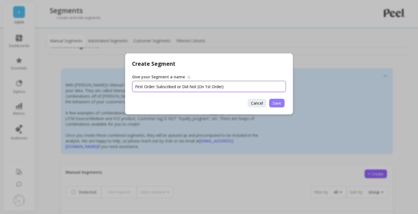
type input "First Order: Subscribed or Did Not (On 1st Order)"
click at [275, 99] on button "Save" at bounding box center [276, 103] width 15 height 9
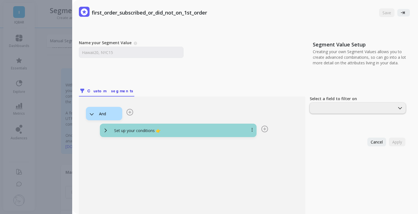
click at [113, 129] on div "Set up your conditions 👉" at bounding box center [185, 131] width 151 height 6
click at [311, 108] on div at bounding box center [353, 108] width 84 height 5
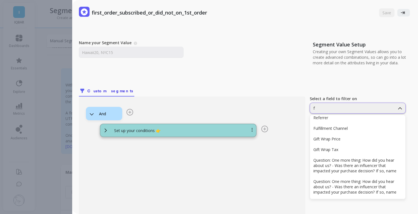
scroll to position [0, 0]
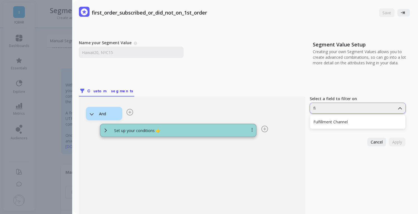
type input "f"
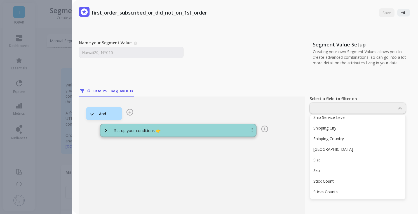
scroll to position [1164, 0]
click at [348, 106] on div at bounding box center [353, 108] width 84 height 5
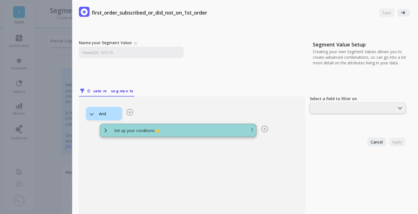
click at [348, 106] on div at bounding box center [353, 108] width 84 height 5
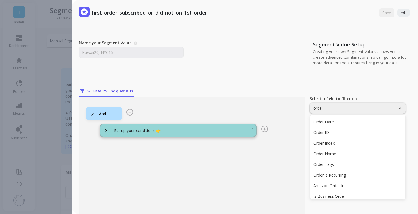
type input "order"
click at [339, 164] on div "Order Tags" at bounding box center [358, 164] width 89 height 5
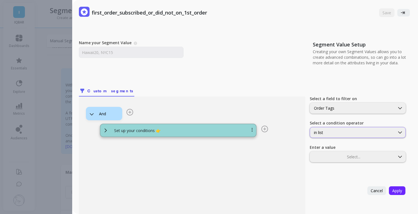
click at [340, 131] on div "in list" at bounding box center [352, 132] width 77 height 5
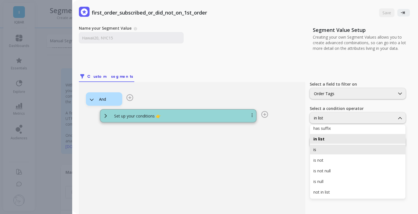
scroll to position [0, 0]
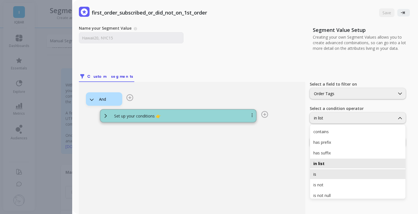
click at [329, 175] on div "is" at bounding box center [358, 174] width 89 height 5
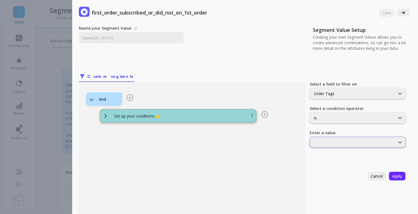
click at [332, 147] on div at bounding box center [358, 142] width 96 height 11
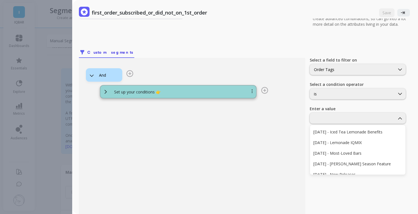
scroll to position [39, 0]
type input "First"
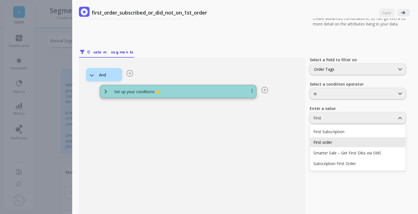
click at [341, 141] on div "First order" at bounding box center [358, 142] width 89 height 5
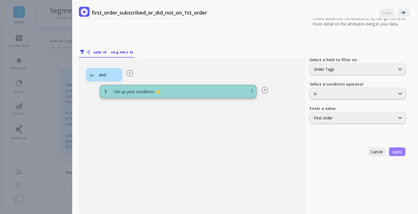
click at [393, 152] on span "Apply" at bounding box center [398, 151] width 10 height 5
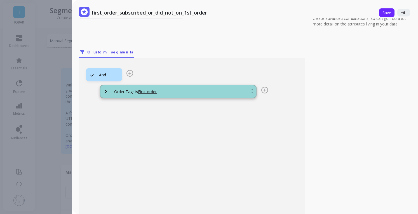
click at [264, 90] on icon at bounding box center [265, 90] width 3 height 3
click at [225, 88] on button "Add Condition" at bounding box center [226, 89] width 28 height 6
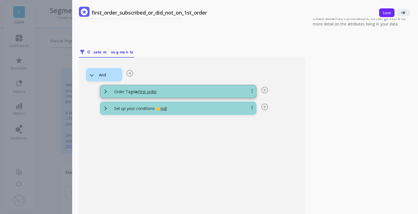
click at [266, 106] on icon at bounding box center [265, 107] width 7 height 7
click at [227, 103] on button "Add Condition" at bounding box center [226, 105] width 28 height 6
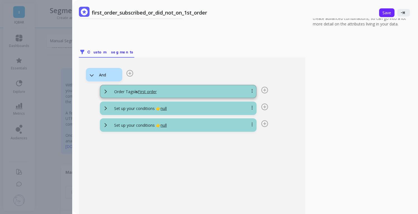
click at [264, 123] on icon at bounding box center [265, 123] width 7 height 7
click at [253, 124] on span at bounding box center [253, 125] width 3 height 7
click at [238, 125] on button "Delete" at bounding box center [235, 125] width 19 height 6
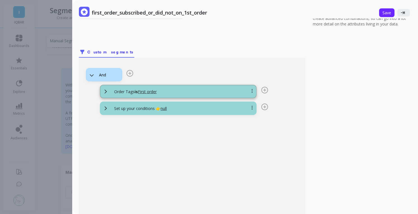
click at [252, 106] on icon at bounding box center [252, 108] width 1 height 4
click at [228, 104] on div "Delete" at bounding box center [235, 107] width 21 height 11
click at [235, 106] on div "Set up your conditions 👉 null" at bounding box center [185, 109] width 151 height 6
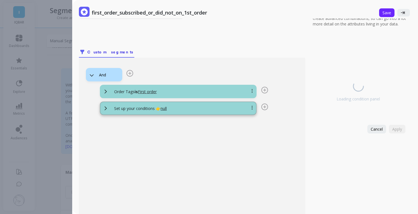
click at [255, 108] on div at bounding box center [262, 109] width 14 height 8
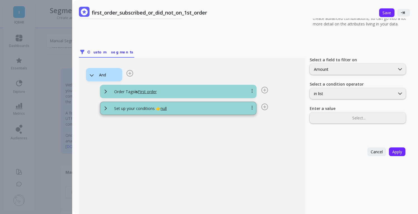
click at [260, 126] on div "And Order Tags is First order Set up your conditions 👉 null" at bounding box center [192, 141] width 227 height 166
click at [254, 107] on span at bounding box center [253, 108] width 3 height 7
click at [243, 108] on button "Delete" at bounding box center [235, 108] width 19 height 6
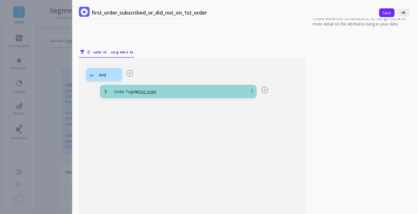
click at [264, 87] on icon at bounding box center [265, 90] width 7 height 7
click at [224, 95] on button "Add Logic" at bounding box center [226, 95] width 28 height 6
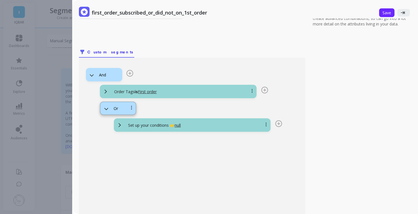
click at [122, 109] on div "Or" at bounding box center [121, 108] width 15 height 5
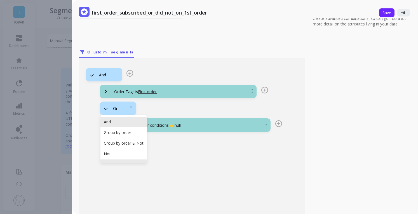
click at [119, 118] on div "And" at bounding box center [124, 122] width 46 height 10
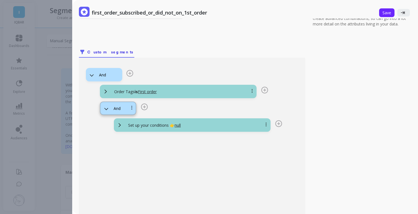
click at [219, 123] on div "Set up your conditions 👉 null" at bounding box center [199, 126] width 151 height 6
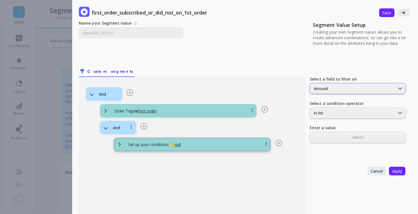
scroll to position [11, 0]
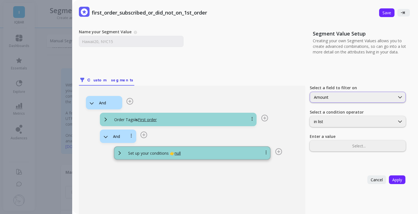
click at [348, 92] on div "Amount" at bounding box center [358, 97] width 96 height 11
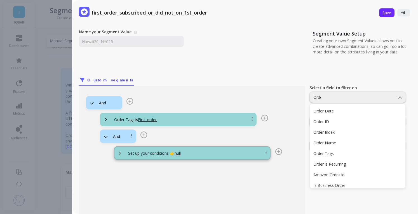
type input "Order"
click at [335, 153] on div "Order Tags" at bounding box center [358, 153] width 89 height 5
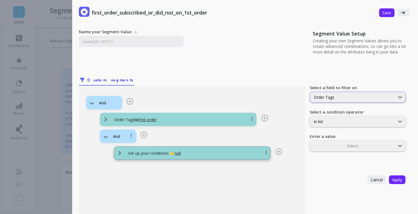
click at [326, 96] on div "Order Tags" at bounding box center [352, 97] width 77 height 5
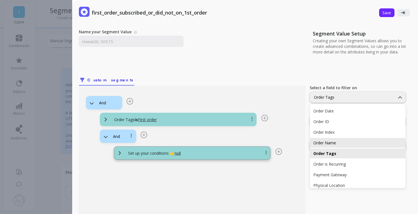
scroll to position [216, 0]
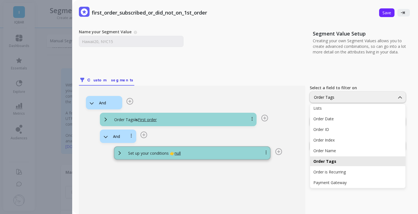
click at [331, 162] on div "Order Tags" at bounding box center [358, 161] width 89 height 5
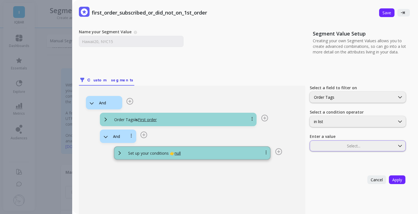
click at [343, 150] on div "Select..." at bounding box center [358, 146] width 96 height 11
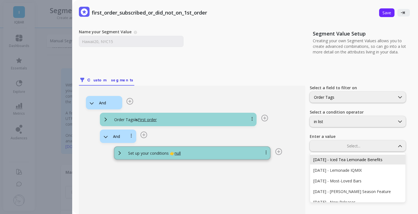
scroll to position [39, 0]
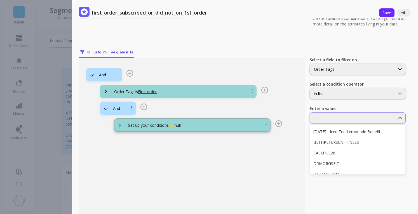
type input "Fir"
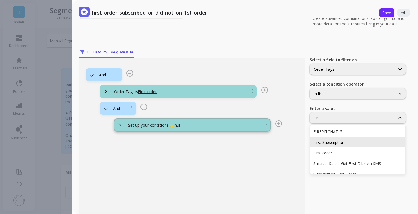
click at [353, 144] on div "First Subscription" at bounding box center [358, 142] width 89 height 5
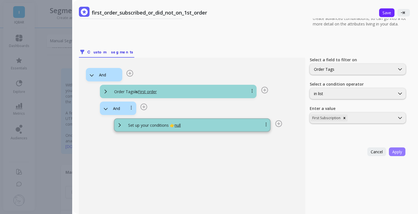
click at [398, 150] on span "Apply" at bounding box center [398, 151] width 10 height 5
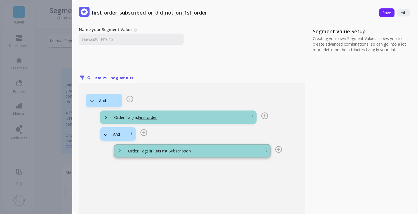
scroll to position [0, 0]
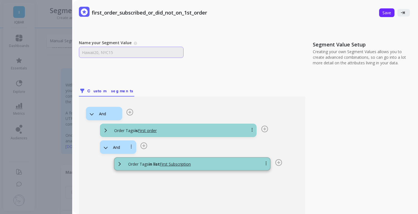
click at [127, 55] on input "Name your Segment Value" at bounding box center [131, 52] width 105 height 11
type input "S"
type input "First Order = First Subscription"
click at [383, 14] on span "Save" at bounding box center [387, 12] width 9 height 5
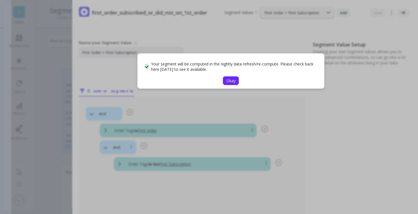
click at [231, 80] on span "Okay" at bounding box center [231, 80] width 9 height 5
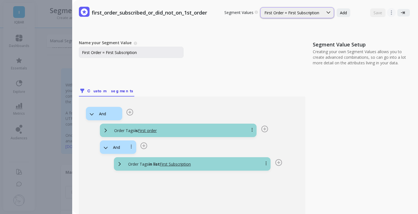
click at [309, 15] on div "First Order = First Subscription" at bounding box center [292, 12] width 55 height 5
click at [340, 13] on span "Add" at bounding box center [343, 12] width 7 height 5
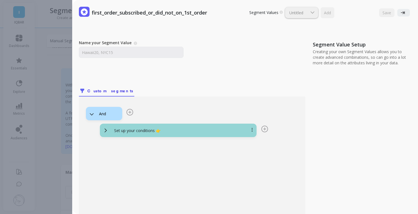
click at [125, 128] on p "Set up your conditions 👉" at bounding box center [137, 131] width 46 height 6
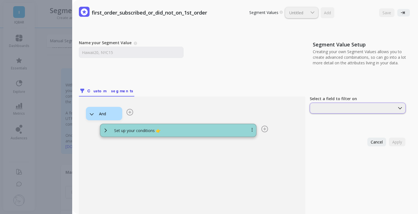
click at [334, 110] on div at bounding box center [353, 108] width 84 height 5
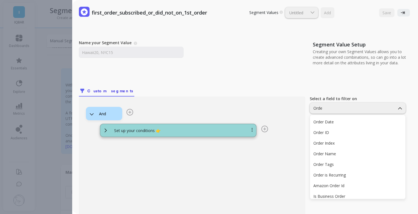
type input "Order"
click at [342, 163] on div "Order Tags" at bounding box center [358, 164] width 89 height 5
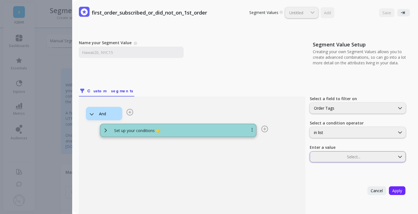
click at [337, 156] on div at bounding box center [353, 156] width 84 height 5
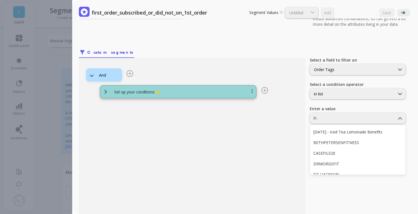
scroll to position [39, 0]
type input "Firs"
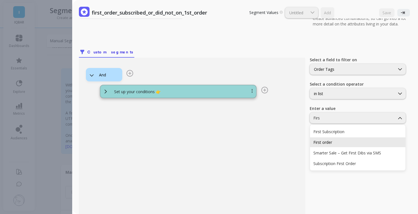
click at [338, 140] on div "First order" at bounding box center [358, 142] width 89 height 5
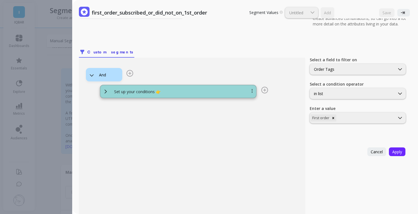
click at [339, 180] on div "Select a field to filter on Order Tags Select a condition operator in list Ente…" at bounding box center [358, 144] width 97 height 198
click at [252, 90] on icon at bounding box center [252, 91] width 1 height 4
click at [266, 90] on icon at bounding box center [265, 90] width 3 height 3
click at [230, 95] on button "Add Logic" at bounding box center [226, 95] width 28 height 6
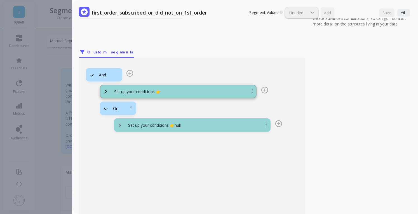
click at [124, 105] on div "Or" at bounding box center [118, 108] width 36 height 13
click at [131, 110] on span at bounding box center [131, 108] width 3 height 7
drag, startPoint x: 133, startPoint y: 105, endPoint x: 117, endPoint y: 104, distance: 16.3
click at [133, 105] on div at bounding box center [138, 110] width 17 height 10
click at [111, 104] on div "Or" at bounding box center [118, 108] width 36 height 13
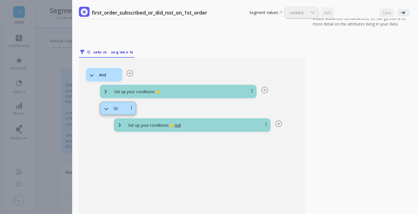
click at [111, 108] on div "Or" at bounding box center [121, 108] width 23 height 5
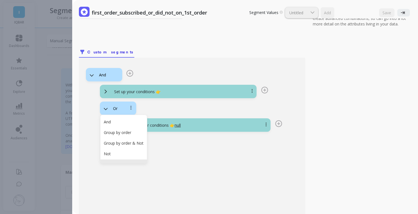
drag, startPoint x: 125, startPoint y: 121, endPoint x: 163, endPoint y: 115, distance: 37.9
click at [163, 115] on div "And Set up your conditions 👉 5 results available. Use Up and Down to choose opt…" at bounding box center [192, 98] width 213 height 67
click at [133, 124] on div "And" at bounding box center [124, 121] width 40 height 5
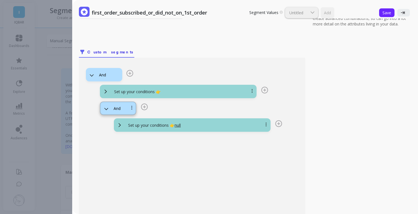
click at [125, 108] on div "And" at bounding box center [121, 108] width 15 height 5
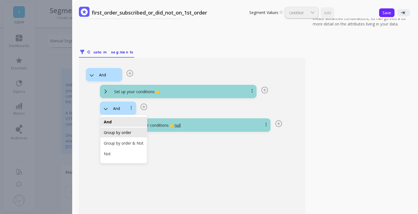
click at [122, 131] on div "Group by order" at bounding box center [124, 132] width 40 height 5
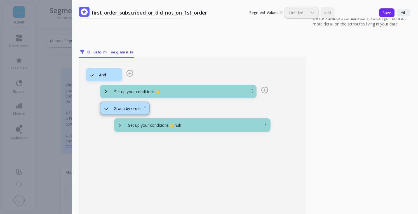
click at [129, 125] on p "Set up your conditions 👉 null" at bounding box center [154, 126] width 53 height 6
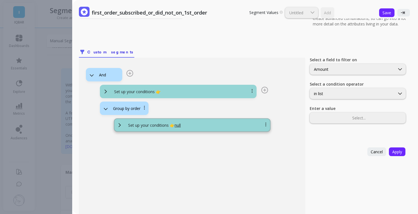
click at [129, 106] on div "Group by order" at bounding box center [127, 108] width 29 height 5
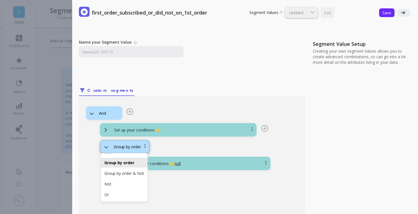
scroll to position [0, 0]
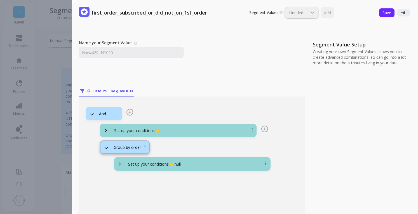
click at [286, 89] on nav "Custom segments" at bounding box center [192, 90] width 227 height 13
click at [134, 150] on div "Group by order" at bounding box center [128, 147] width 29 height 5
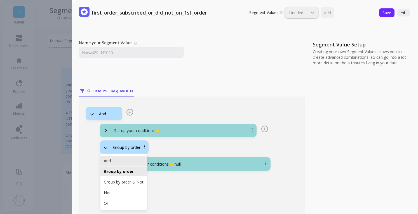
click at [118, 160] on div "And" at bounding box center [124, 160] width 40 height 5
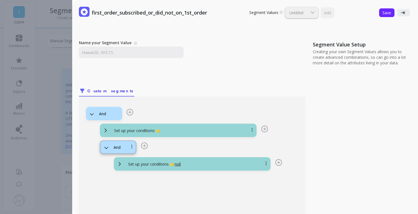
click at [134, 164] on p "Set up your conditions 👉 null" at bounding box center [154, 165] width 53 height 6
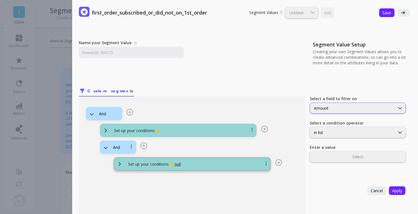
click at [334, 110] on div "Amount" at bounding box center [352, 108] width 77 height 5
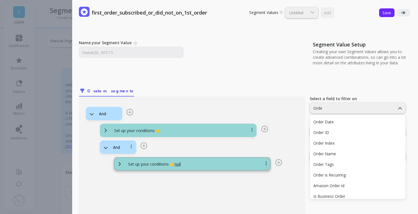
type input "Order"
click at [335, 163] on div "Order Tags" at bounding box center [358, 164] width 89 height 5
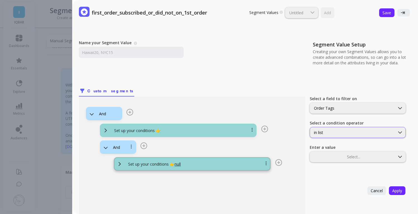
click at [342, 132] on div "in list" at bounding box center [352, 132] width 77 height 5
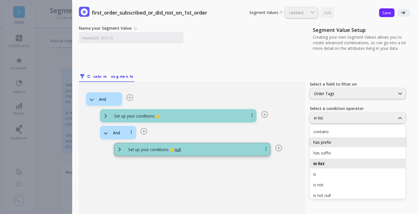
scroll to position [15, 0]
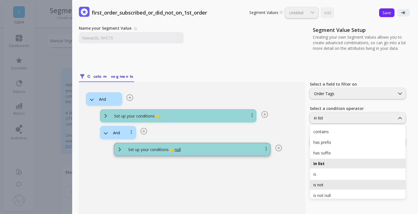
click at [325, 183] on div "is not" at bounding box center [358, 184] width 89 height 5
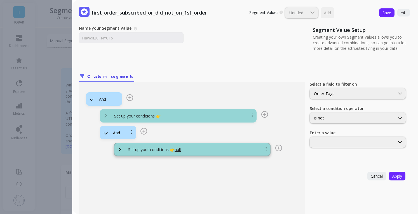
click at [335, 148] on div "Select a field to filter on Order Tags Select a condition operator option is no…" at bounding box center [358, 111] width 97 height 84
click at [334, 142] on div at bounding box center [353, 142] width 84 height 5
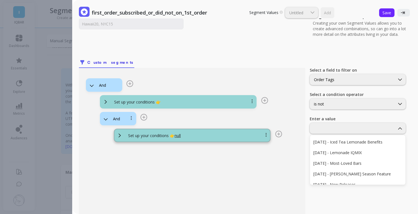
scroll to position [39, 0]
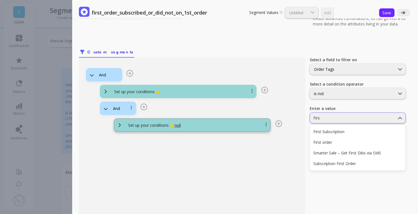
type input "First"
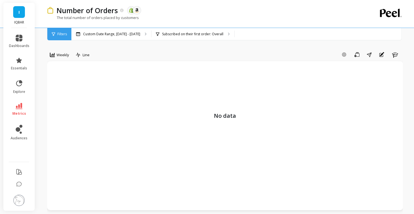
click at [66, 53] on span "Weekly" at bounding box center [63, 54] width 13 height 5
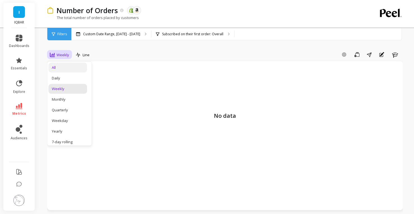
click at [73, 69] on div "All" at bounding box center [68, 67] width 32 height 5
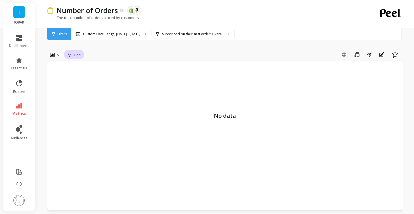
click at [80, 54] on span "Line" at bounding box center [77, 54] width 7 height 5
click at [83, 80] on div "Bar" at bounding box center [85, 78] width 32 height 5
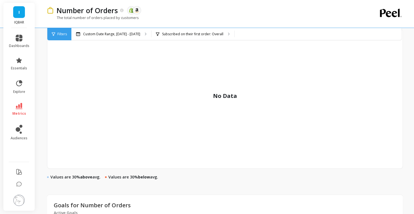
scroll to position [224, 0]
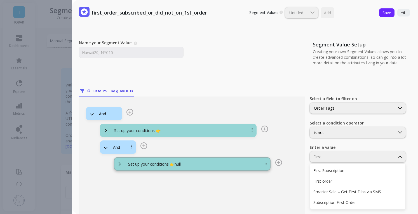
scroll to position [39, 0]
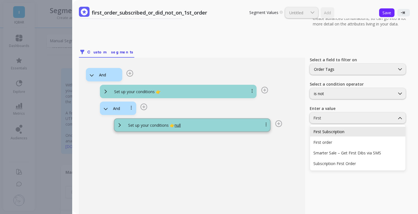
click at [378, 129] on div "First Subscription" at bounding box center [357, 132] width 95 height 10
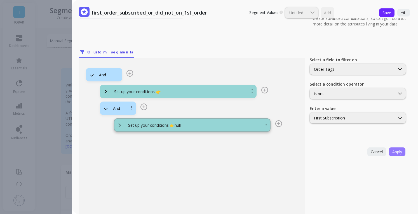
click at [398, 153] on button "Apply" at bounding box center [397, 152] width 17 height 9
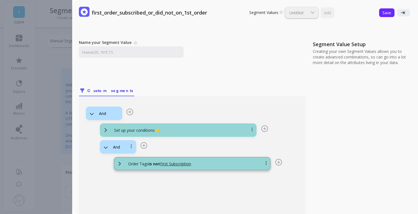
scroll to position [0, 0]
click at [135, 50] on input "Name your Segment Value" at bounding box center [131, 52] width 105 height 11
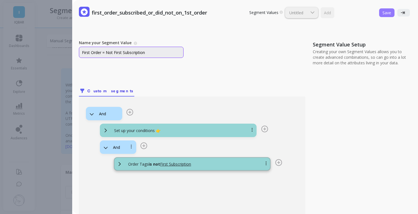
type input "First Order = Not First Subscription"
click at [384, 13] on span "Save" at bounding box center [387, 12] width 9 height 5
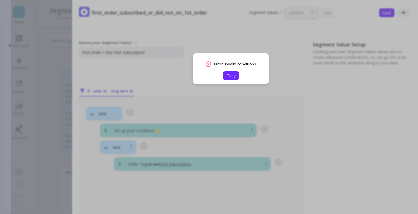
click at [234, 78] on span "Okay" at bounding box center [231, 75] width 9 height 5
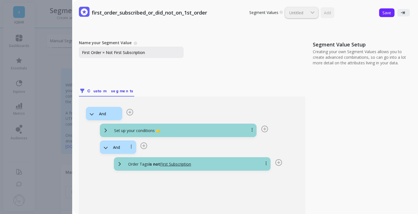
click at [191, 129] on div "Set up your conditions 👉" at bounding box center [185, 131] width 151 height 6
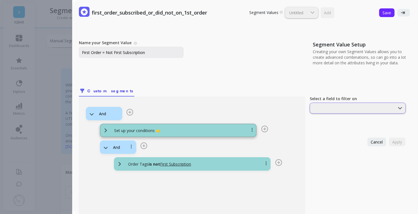
click at [342, 108] on div at bounding box center [353, 108] width 84 height 5
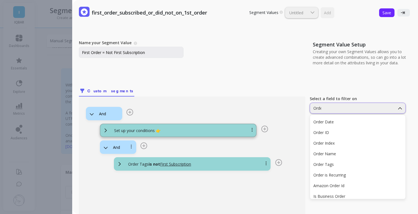
type input "Order"
click at [338, 163] on div "Order Tags" at bounding box center [358, 164] width 89 height 5
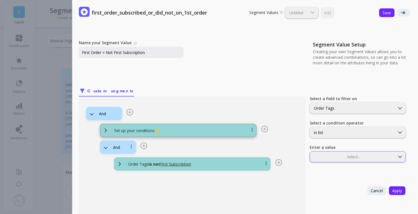
click at [332, 152] on div "Enter a value Select..." at bounding box center [358, 154] width 97 height 18
click at [332, 154] on div "Select..." at bounding box center [352, 157] width 85 height 6
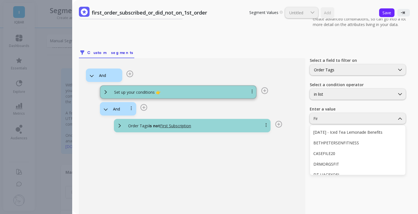
scroll to position [39, 0]
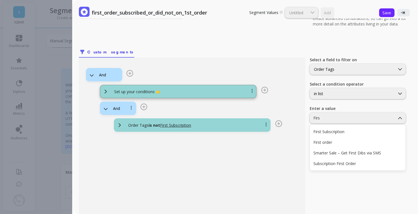
type input "First"
click at [335, 145] on div "First order" at bounding box center [358, 142] width 89 height 5
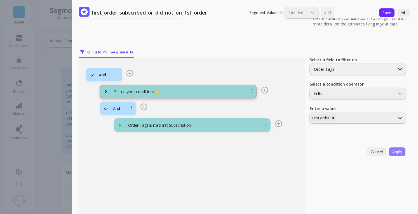
click at [393, 153] on span "Apply" at bounding box center [398, 151] width 10 height 5
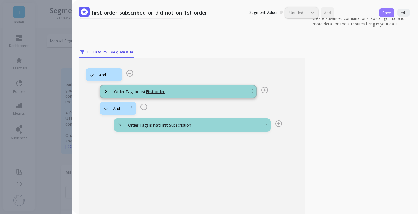
click at [382, 15] on button "Save" at bounding box center [386, 12] width 15 height 9
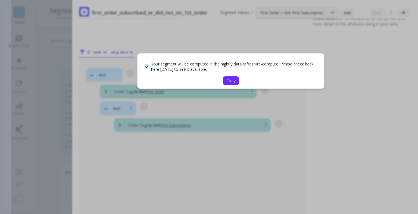
click at [232, 81] on span "Okay" at bounding box center [231, 80] width 9 height 5
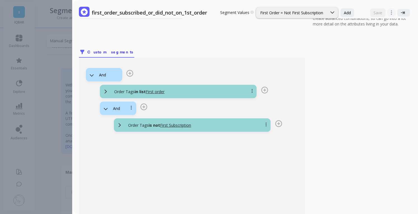
click at [400, 17] on div "Save Open options" at bounding box center [390, 13] width 43 height 12
click at [401, 14] on icon at bounding box center [403, 13] width 4 height 4
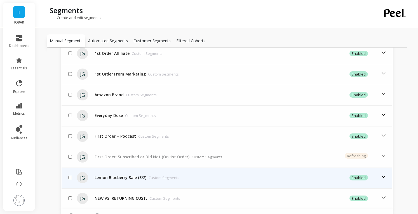
scroll to position [259, 0]
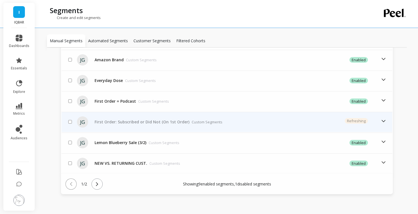
click at [382, 120] on icon at bounding box center [384, 121] width 6 height 6
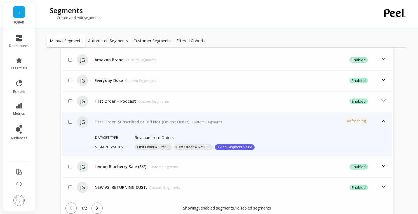
click at [152, 145] on button "First Order = First ..." at bounding box center [153, 148] width 37 height 6
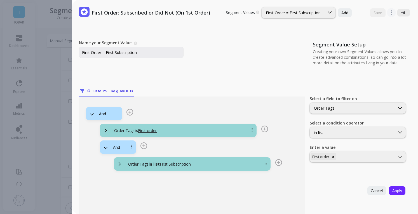
click at [401, 11] on icon at bounding box center [403, 13] width 4 height 4
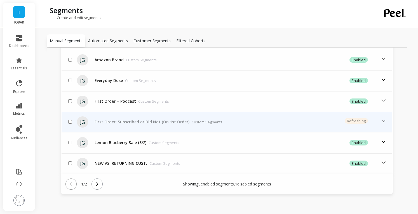
click at [381, 122] on icon at bounding box center [384, 121] width 6 height 6
